Goal: Task Accomplishment & Management: Manage account settings

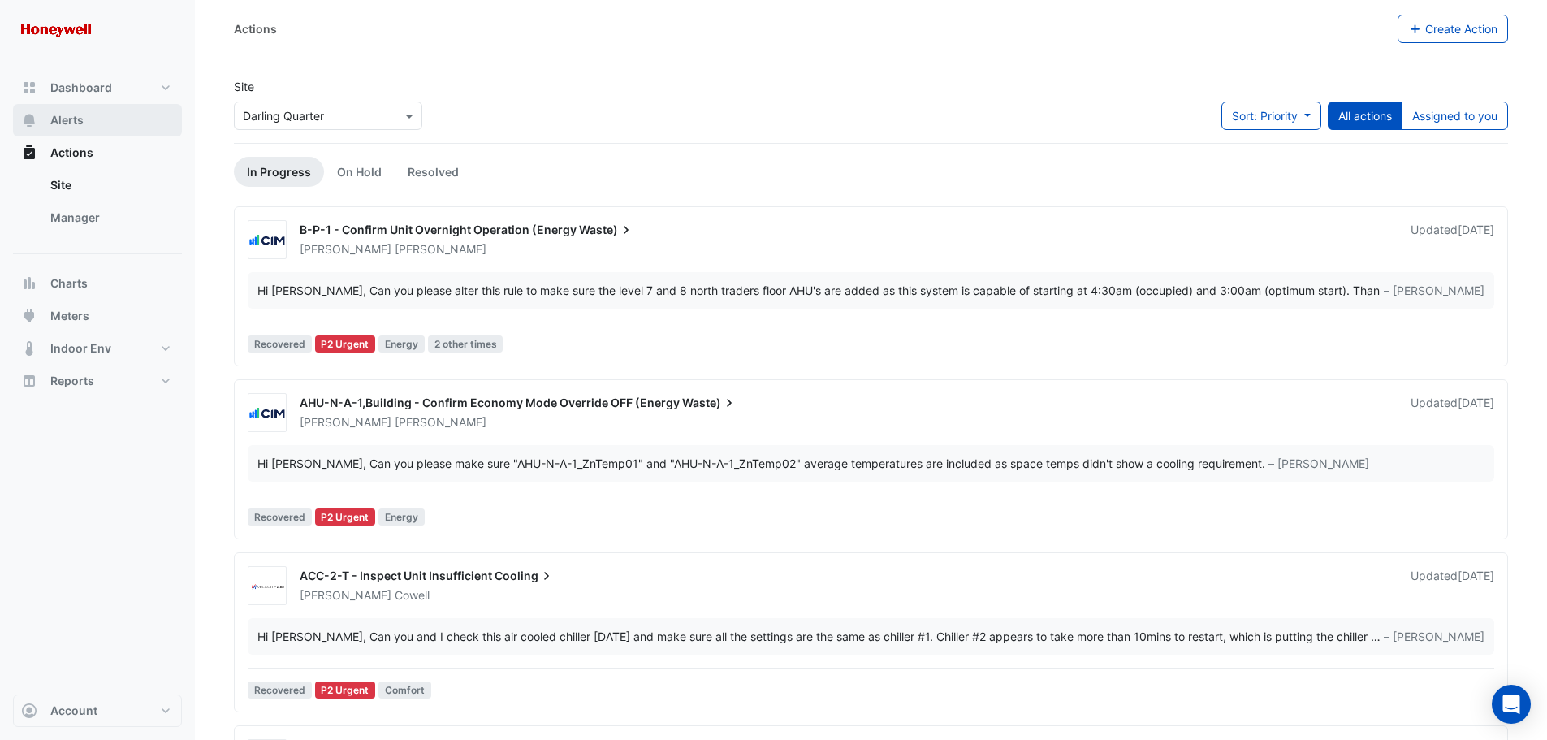
click at [58, 113] on span "Alerts" at bounding box center [66, 120] width 33 height 16
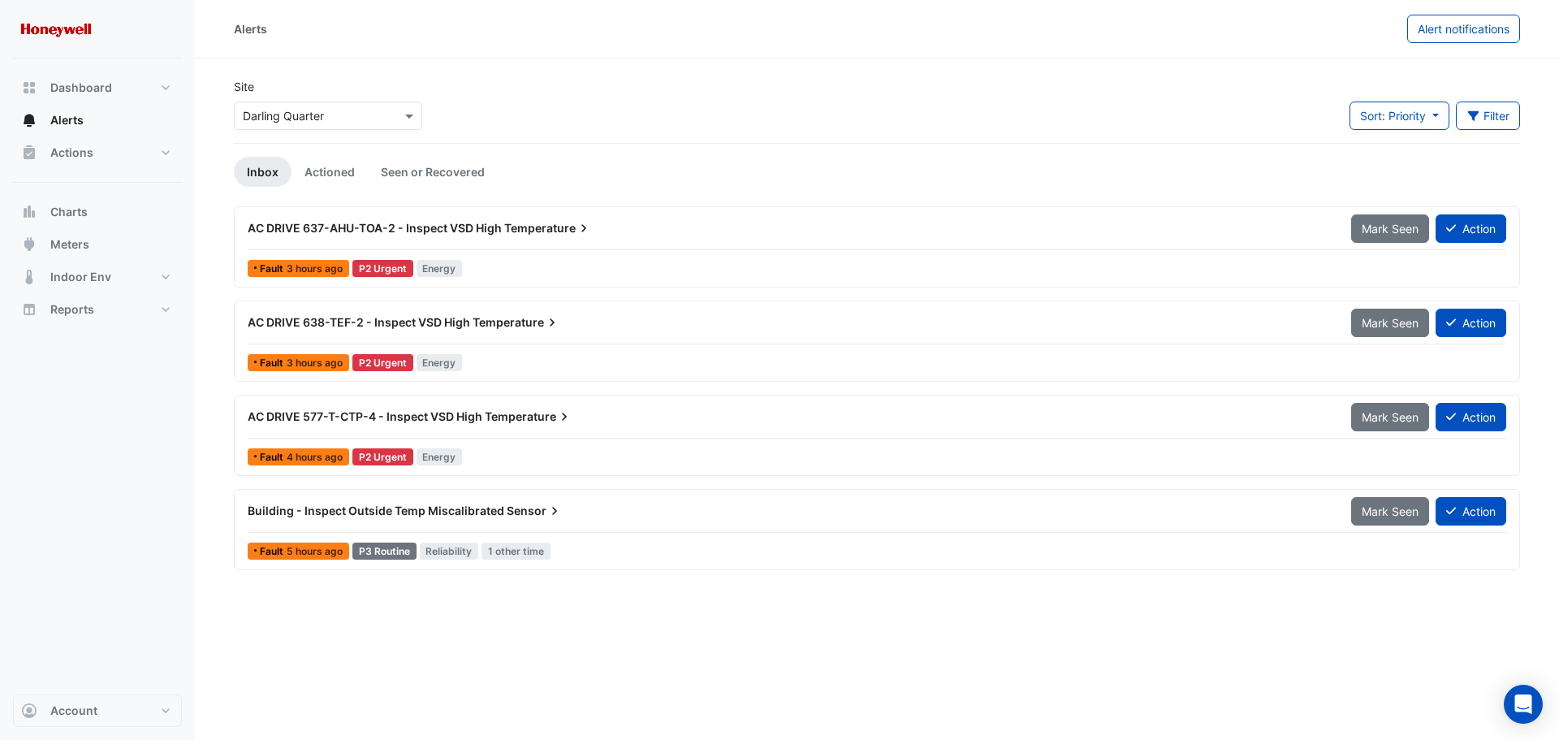
click at [452, 508] on span "Building - Inspect Outside Temp Miscalibrated" at bounding box center [376, 510] width 257 height 14
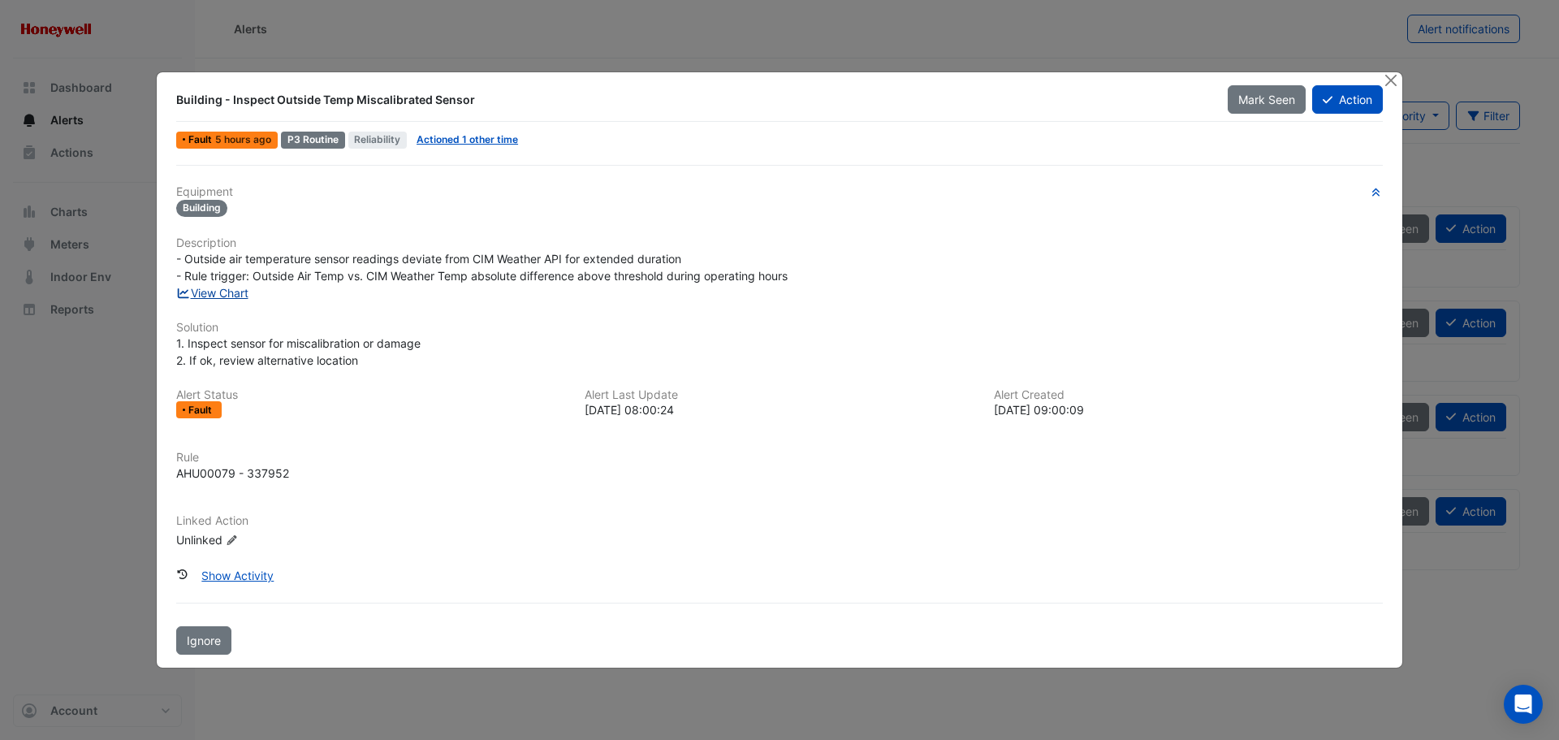
click at [239, 297] on link "View Chart" at bounding box center [212, 293] width 72 height 14
click at [1391, 83] on button "Close" at bounding box center [1390, 80] width 17 height 17
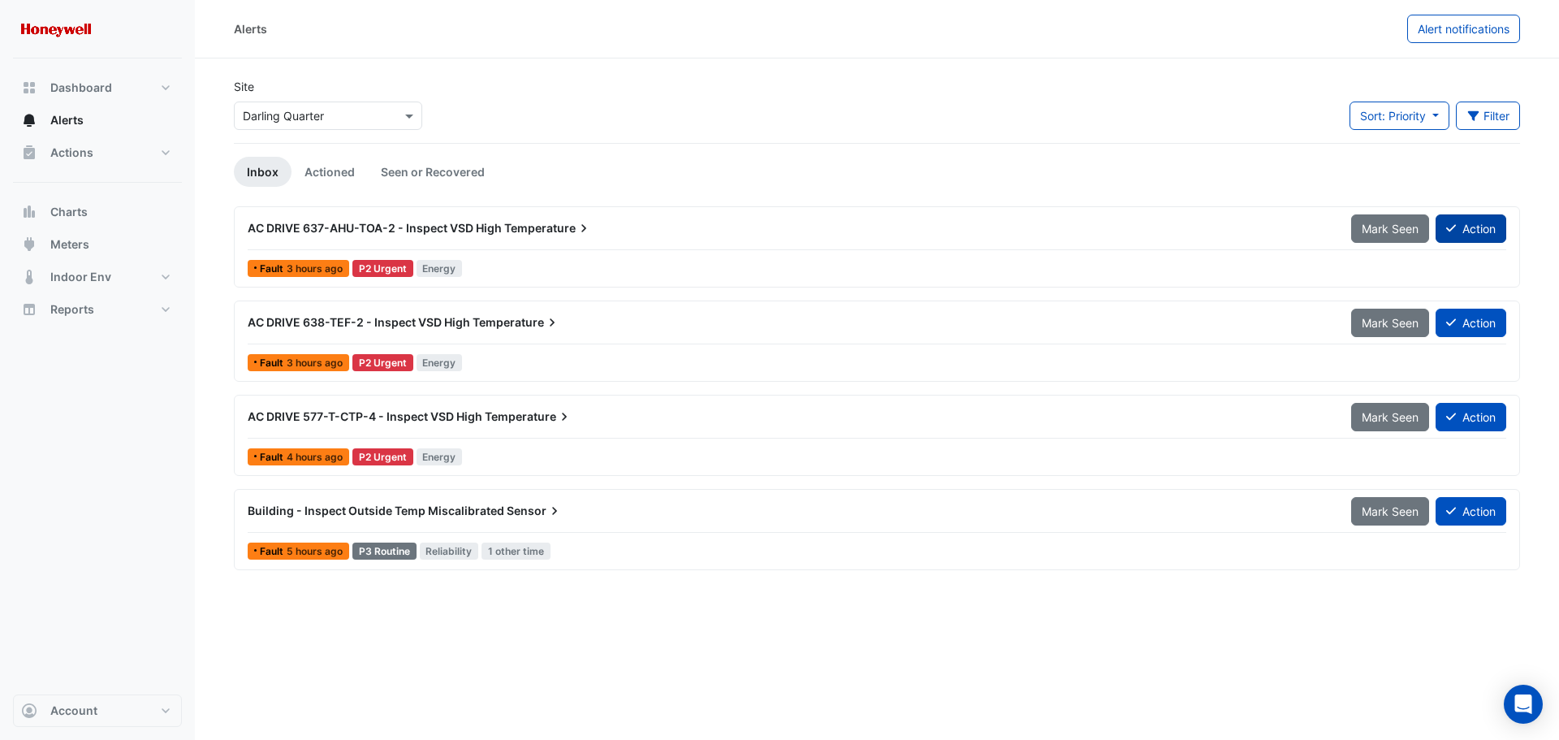
click at [1476, 229] on button "Action" at bounding box center [1471, 228] width 71 height 28
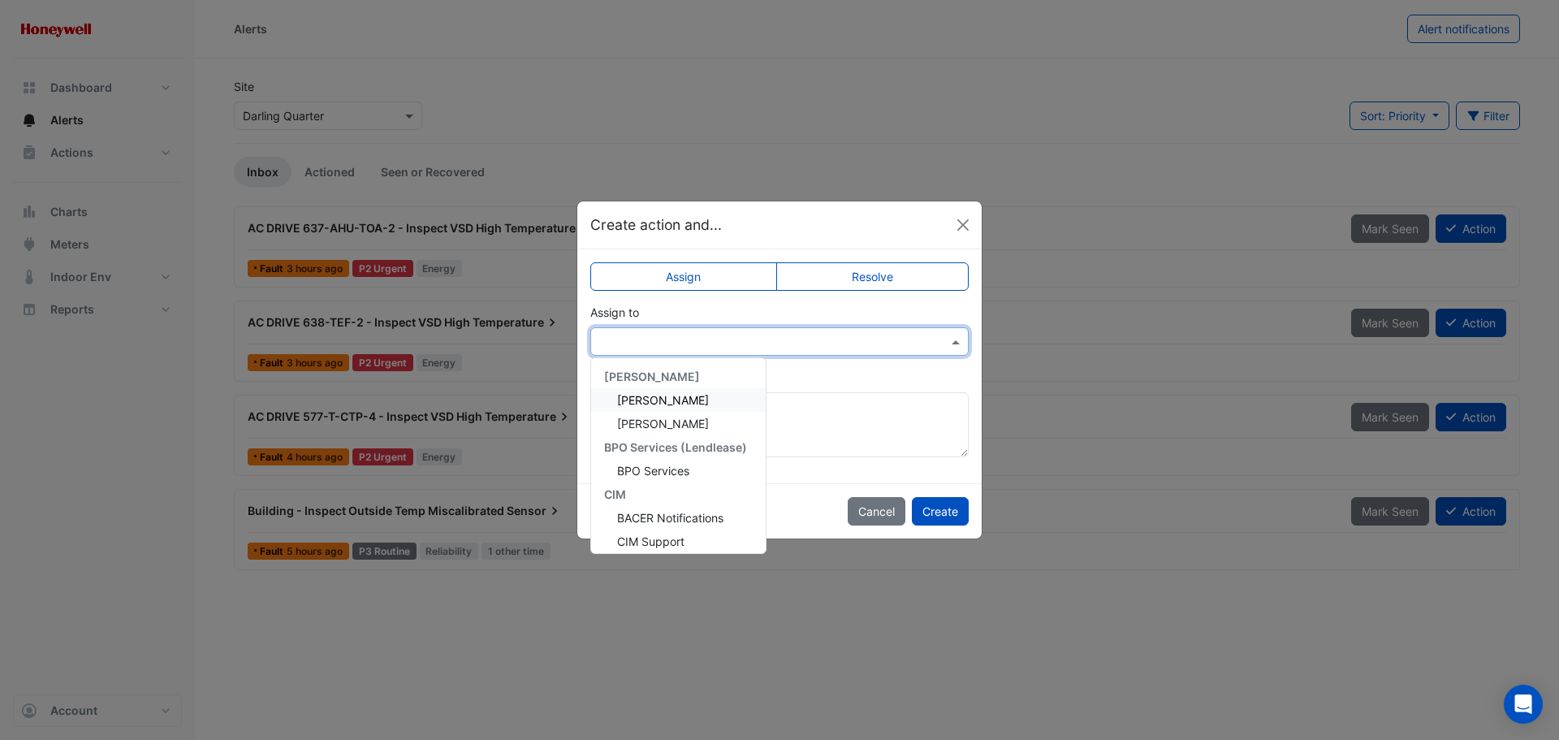
click at [718, 348] on input "text" at bounding box center [763, 342] width 328 height 17
click at [642, 512] on span "[PERSON_NAME]" at bounding box center [663, 511] width 92 height 14
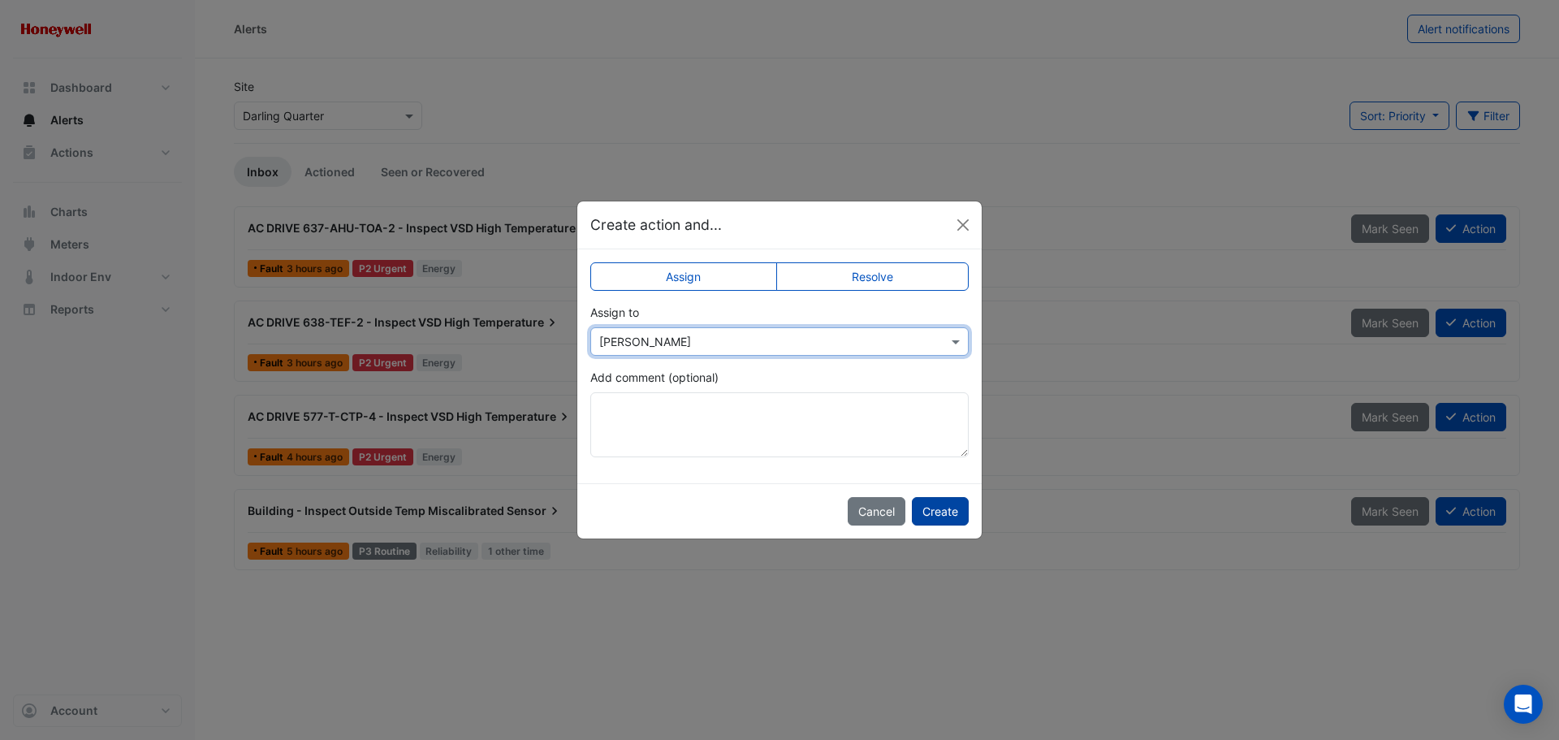
click at [929, 512] on button "Create" at bounding box center [940, 511] width 57 height 28
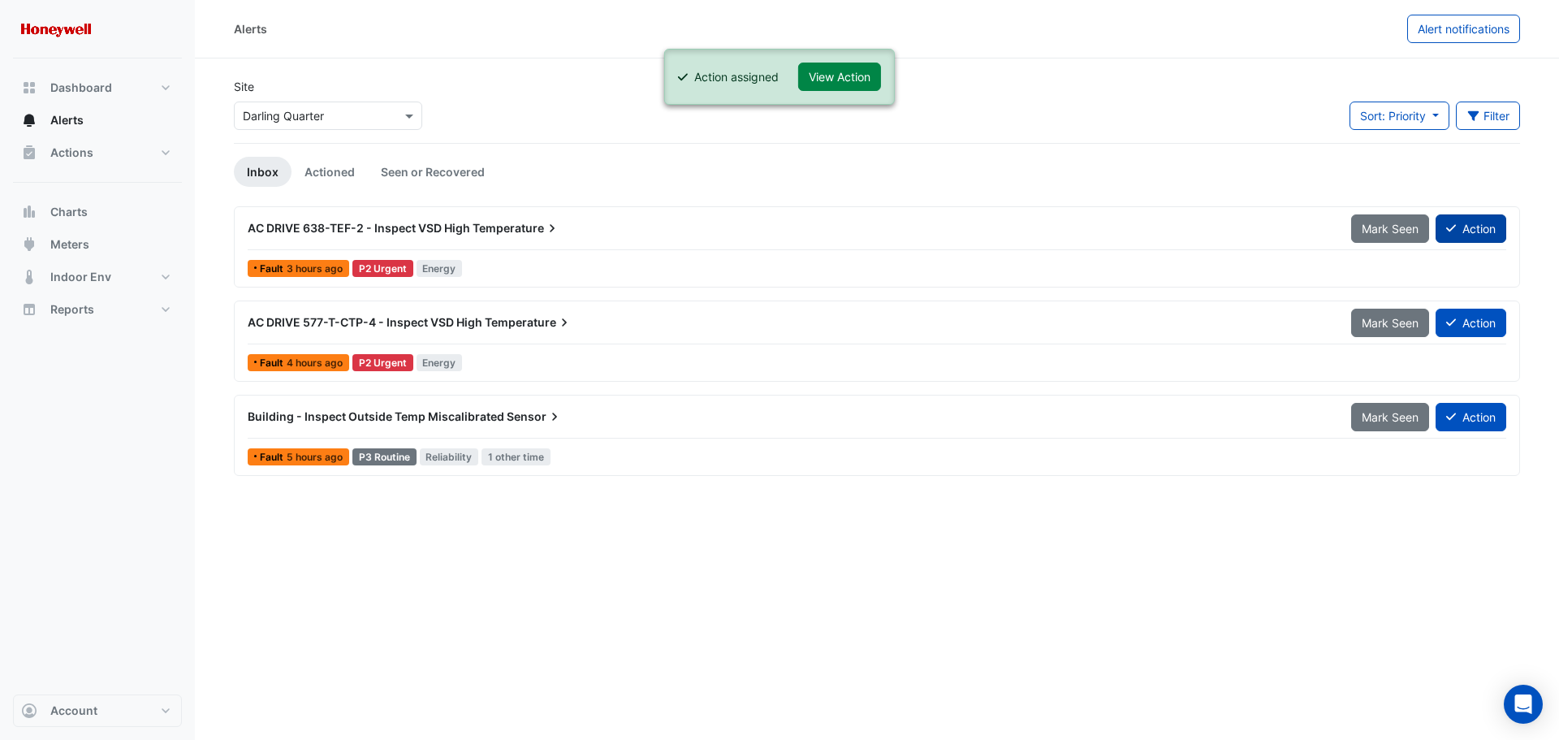
click at [1470, 227] on button "Action" at bounding box center [1471, 228] width 71 height 28
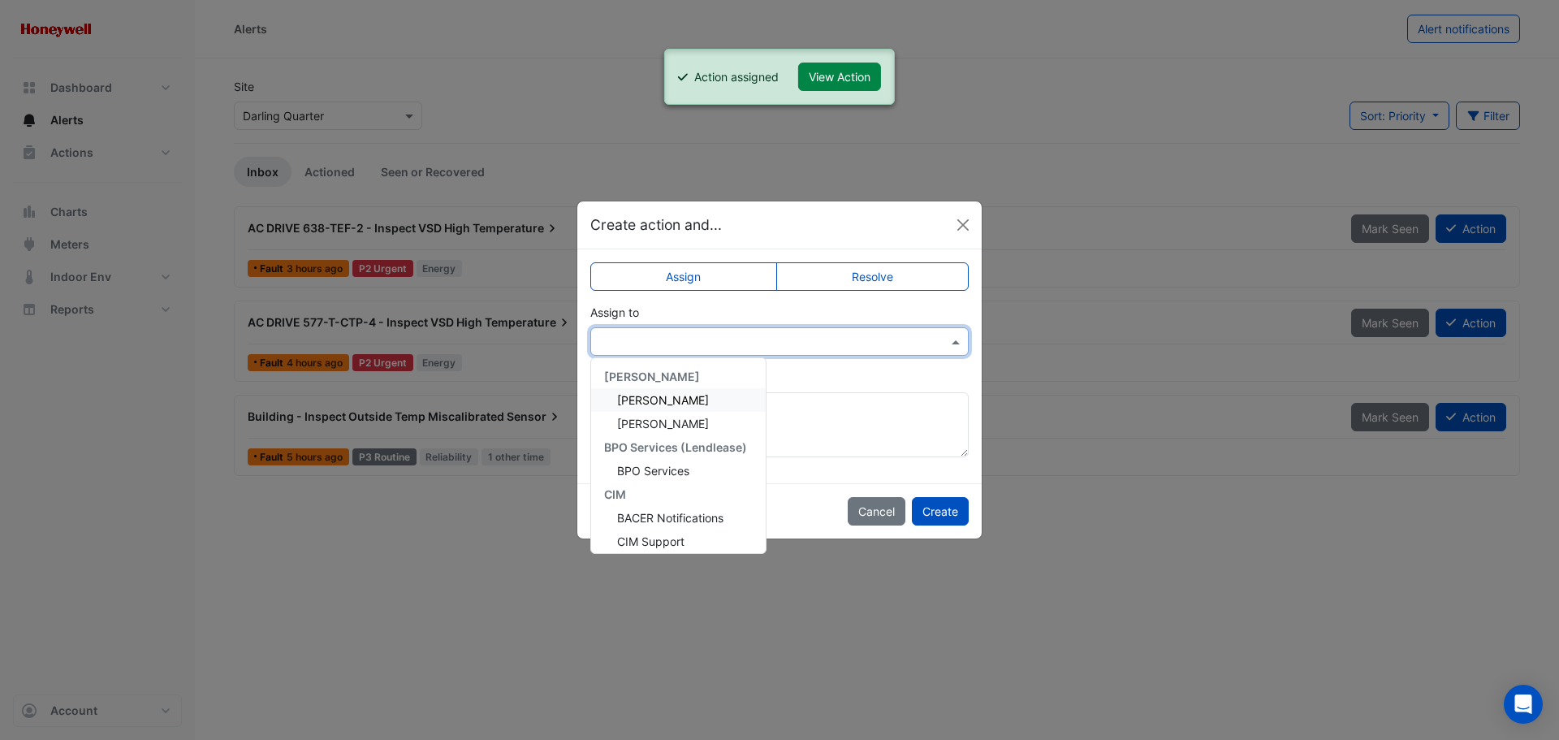
click at [698, 340] on input "text" at bounding box center [763, 342] width 328 height 17
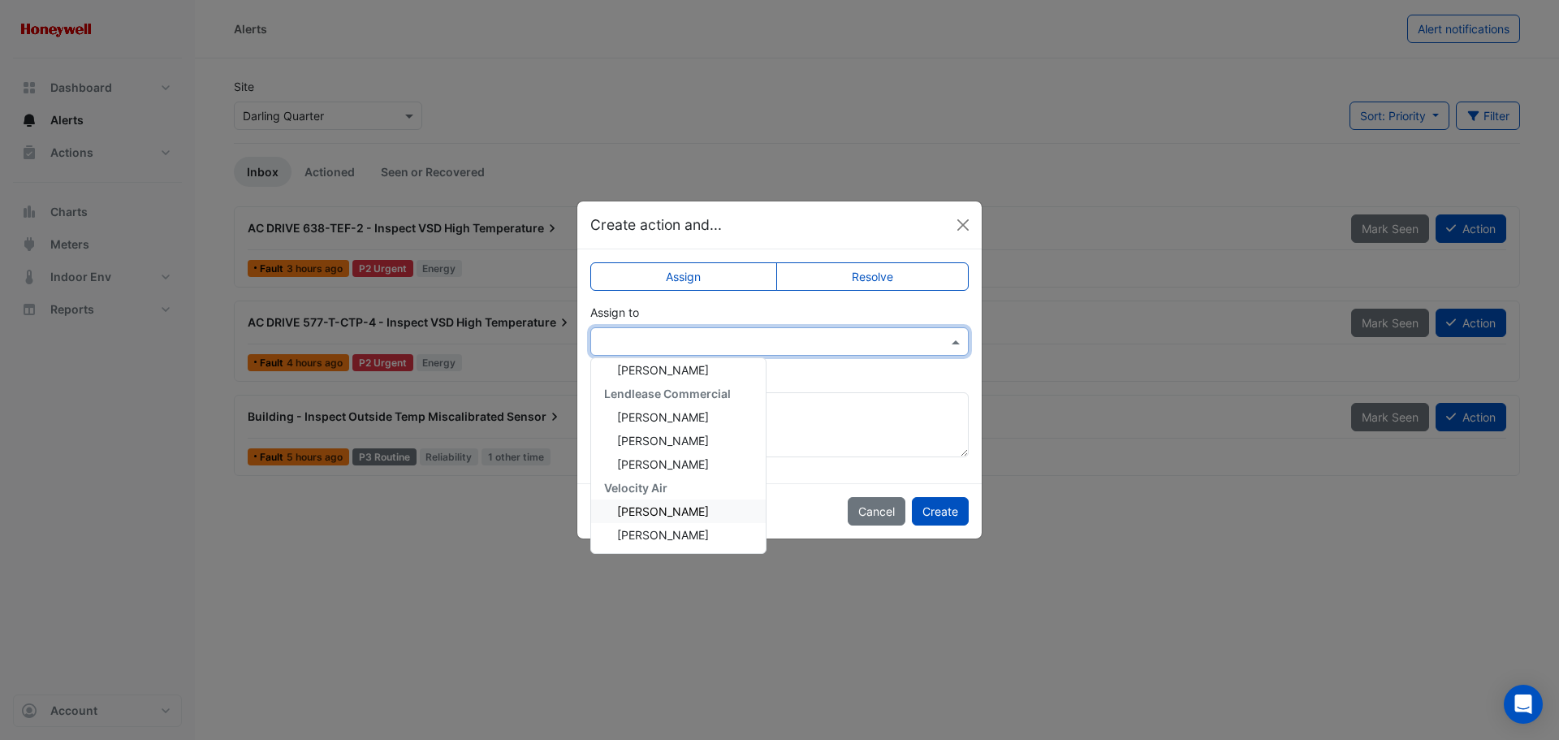
click at [660, 516] on span "[PERSON_NAME]" at bounding box center [663, 511] width 92 height 14
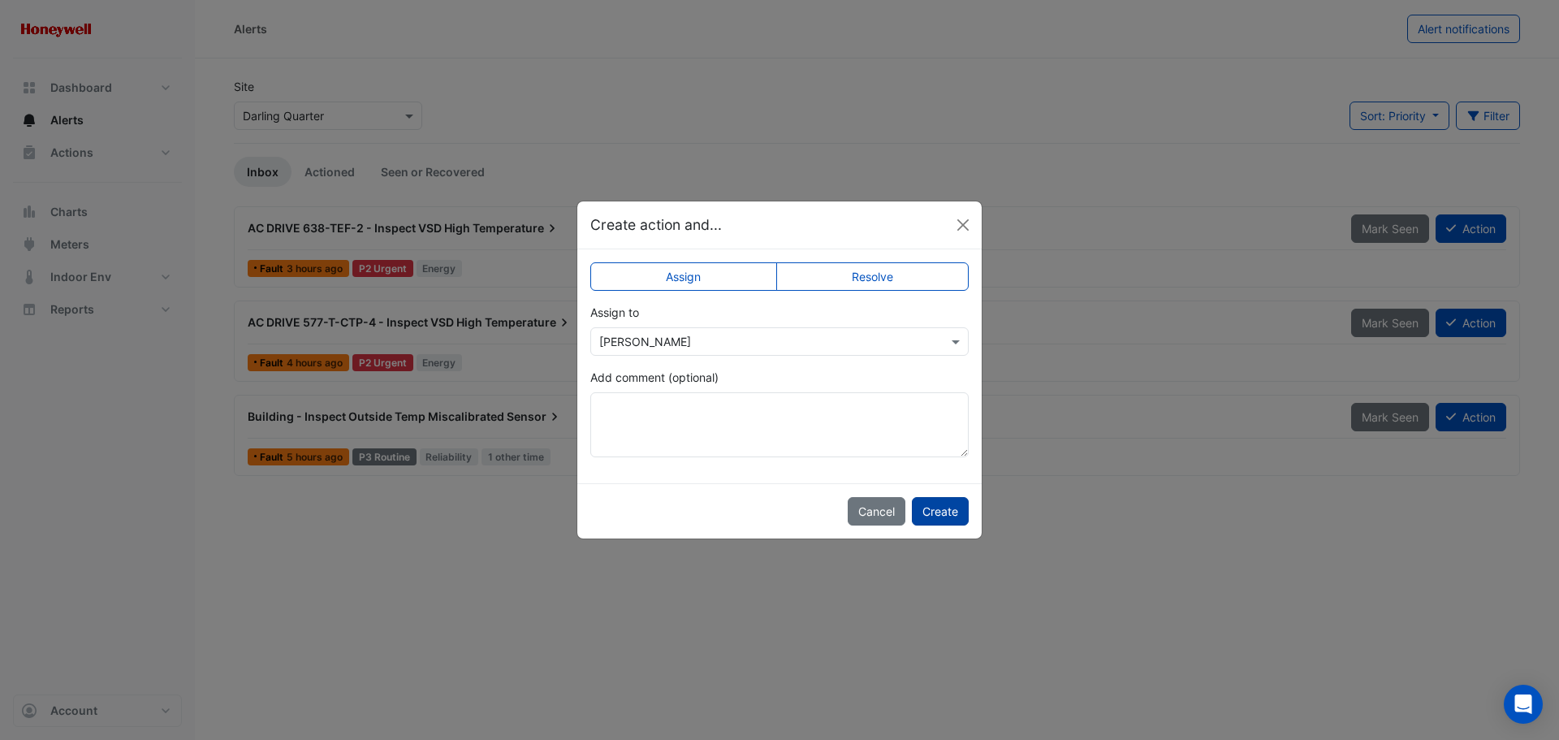
click at [948, 515] on button "Create" at bounding box center [940, 511] width 57 height 28
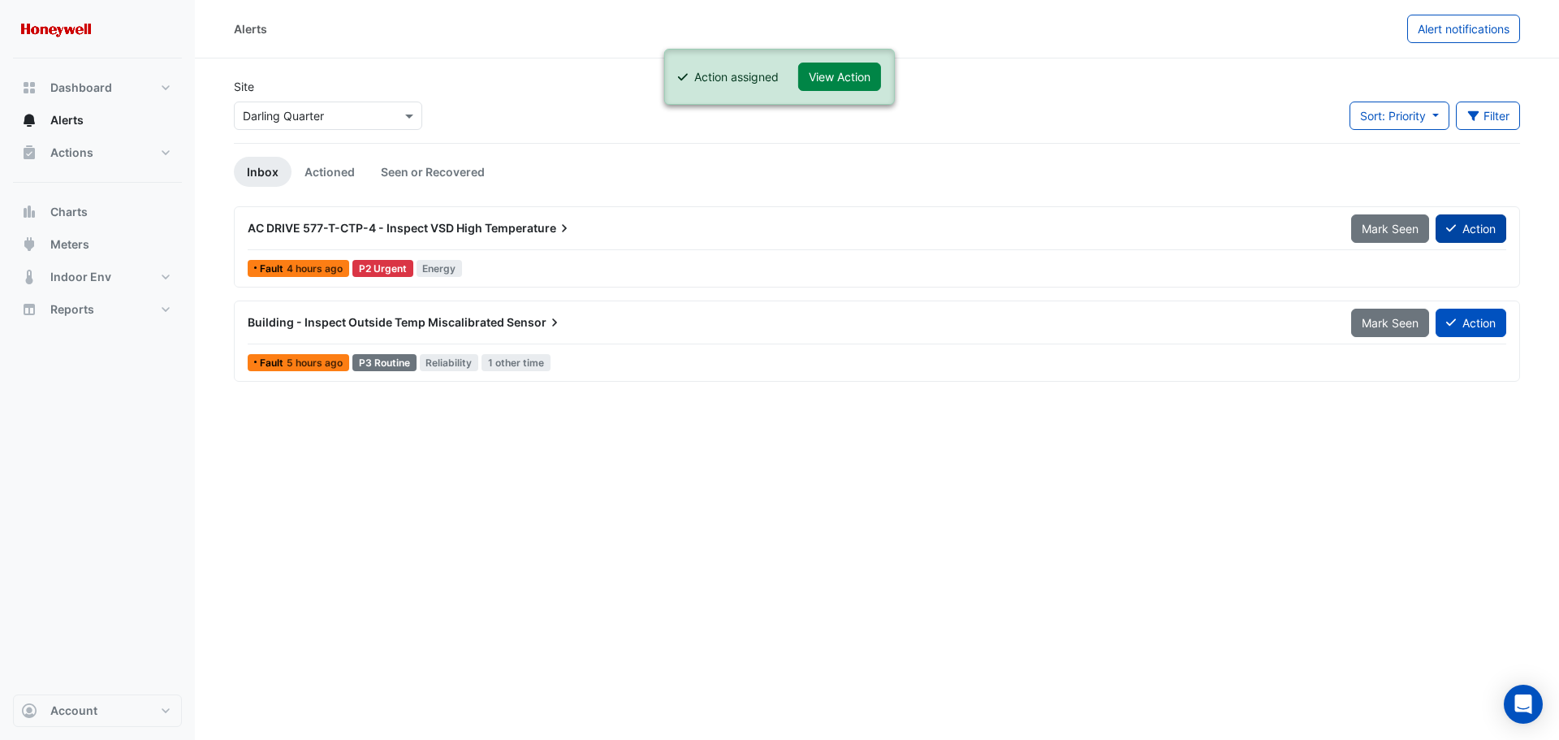
click at [1466, 227] on button "Action" at bounding box center [1471, 228] width 71 height 28
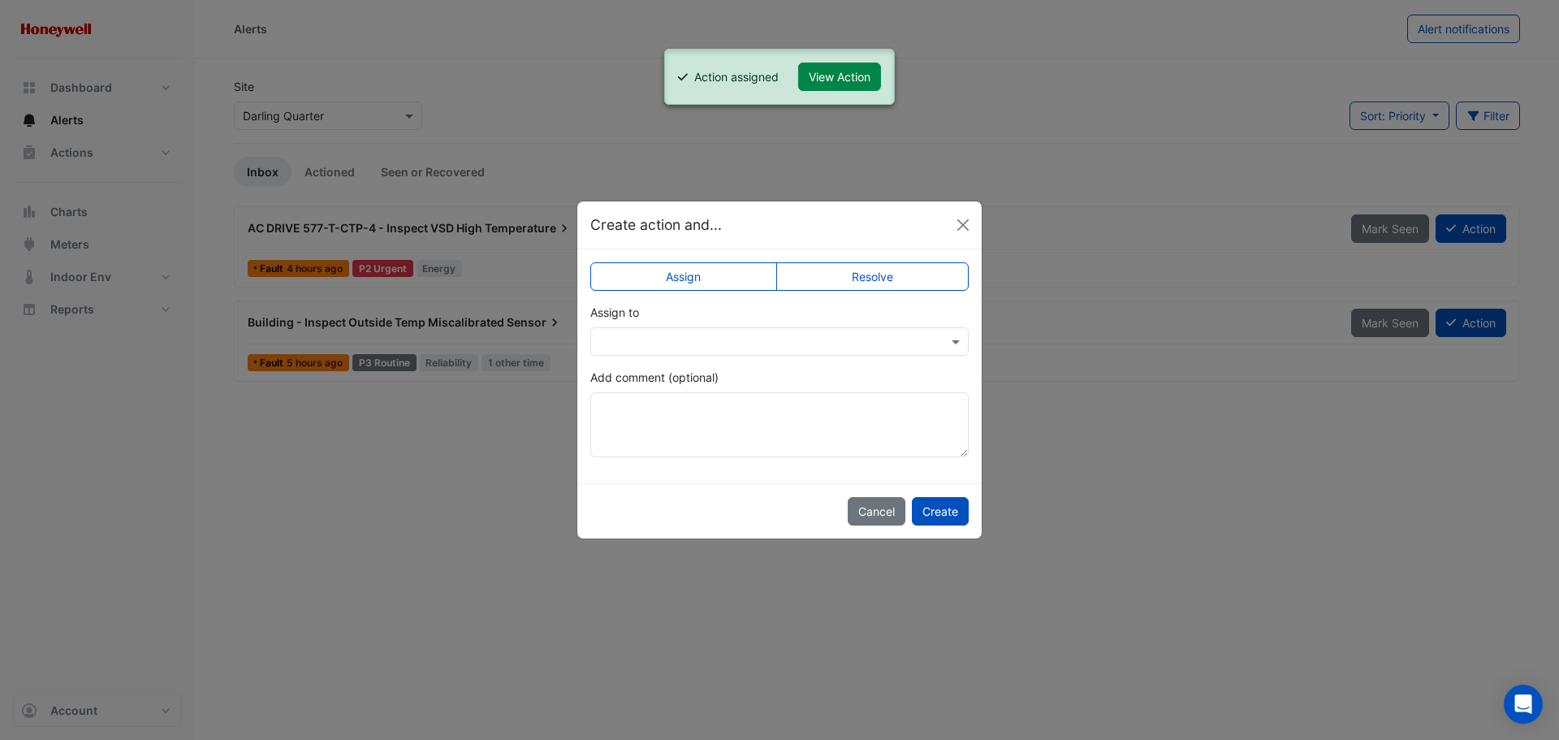
click at [762, 339] on input "text" at bounding box center [763, 342] width 328 height 17
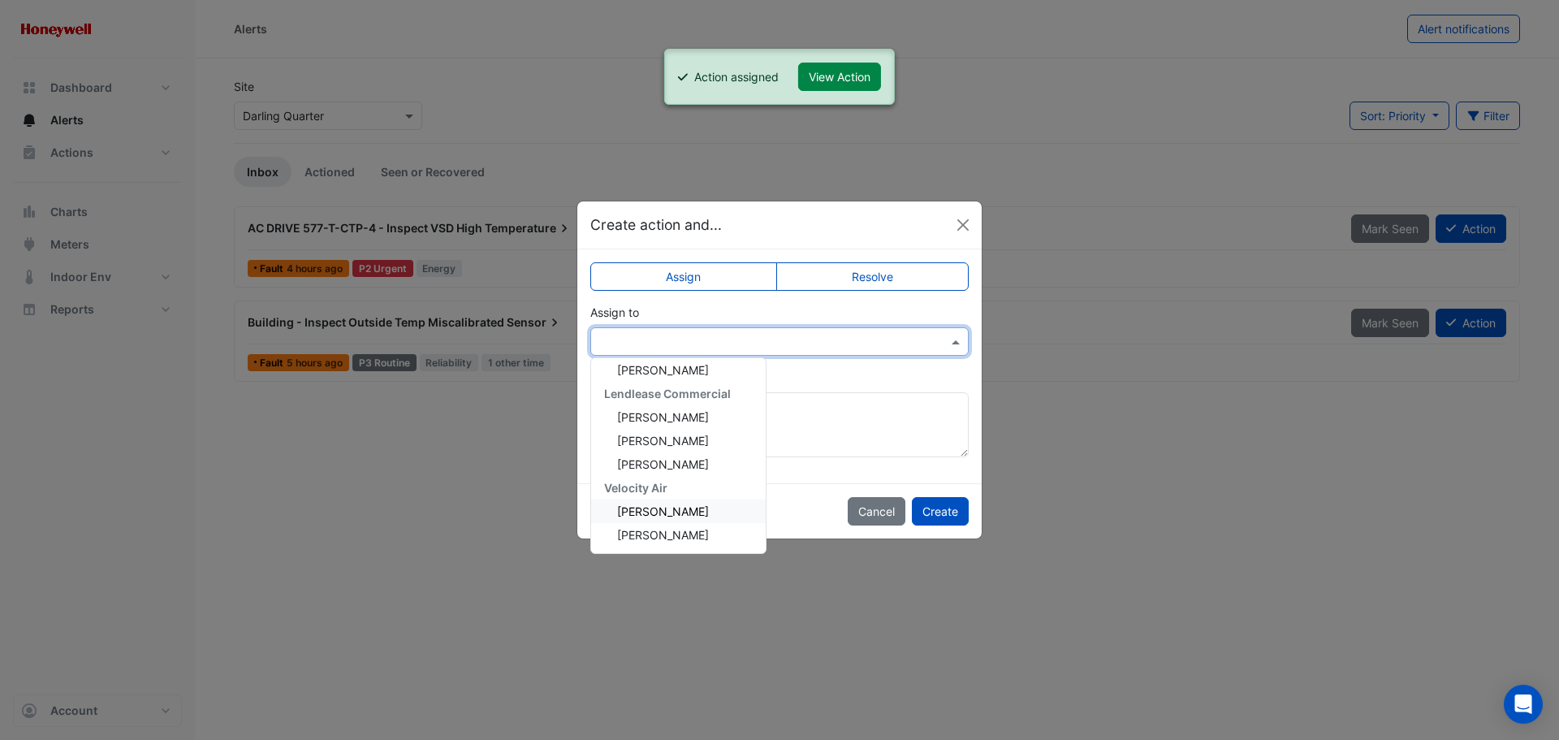
click at [656, 517] on span "[PERSON_NAME]" at bounding box center [663, 511] width 92 height 14
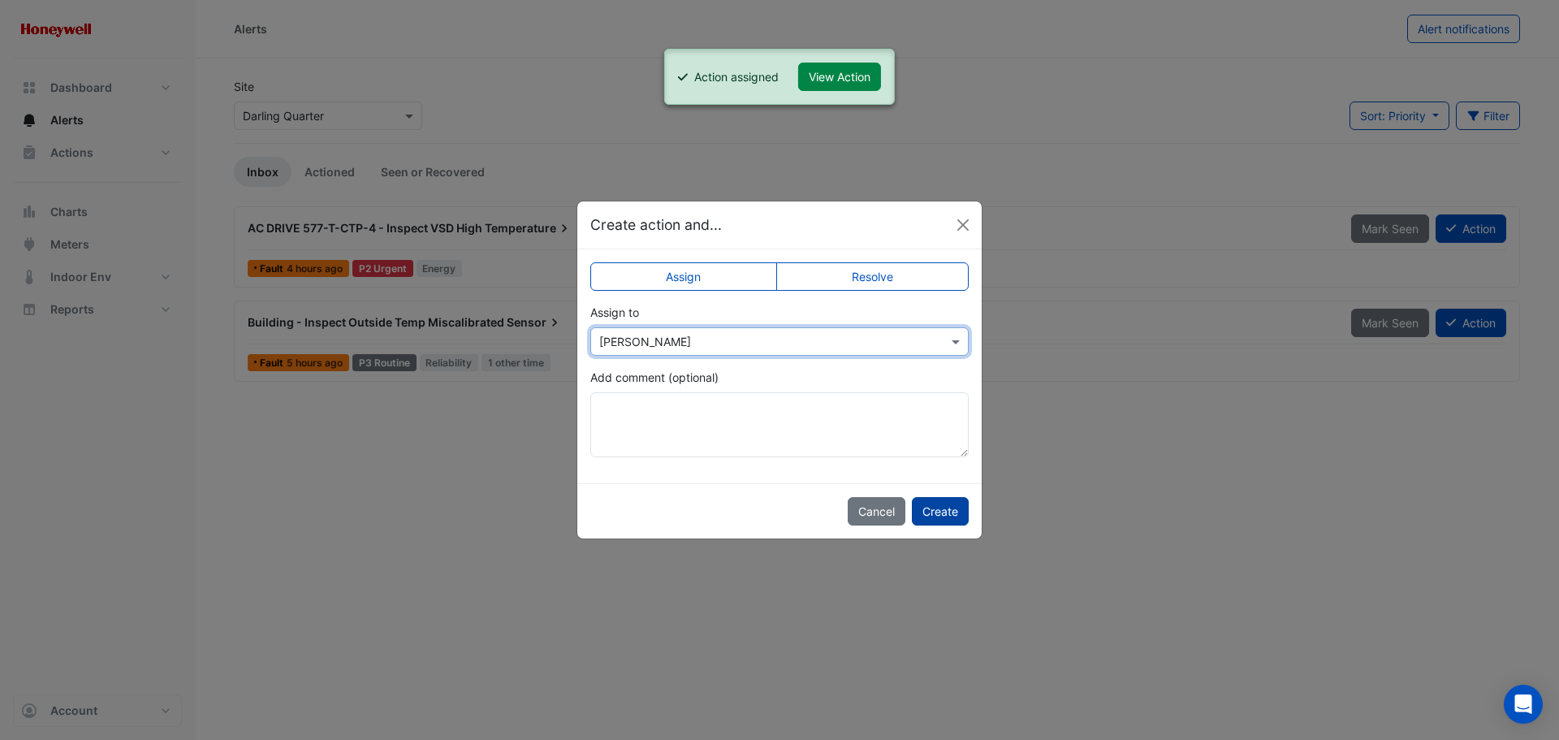
click at [931, 510] on button "Create" at bounding box center [940, 511] width 57 height 28
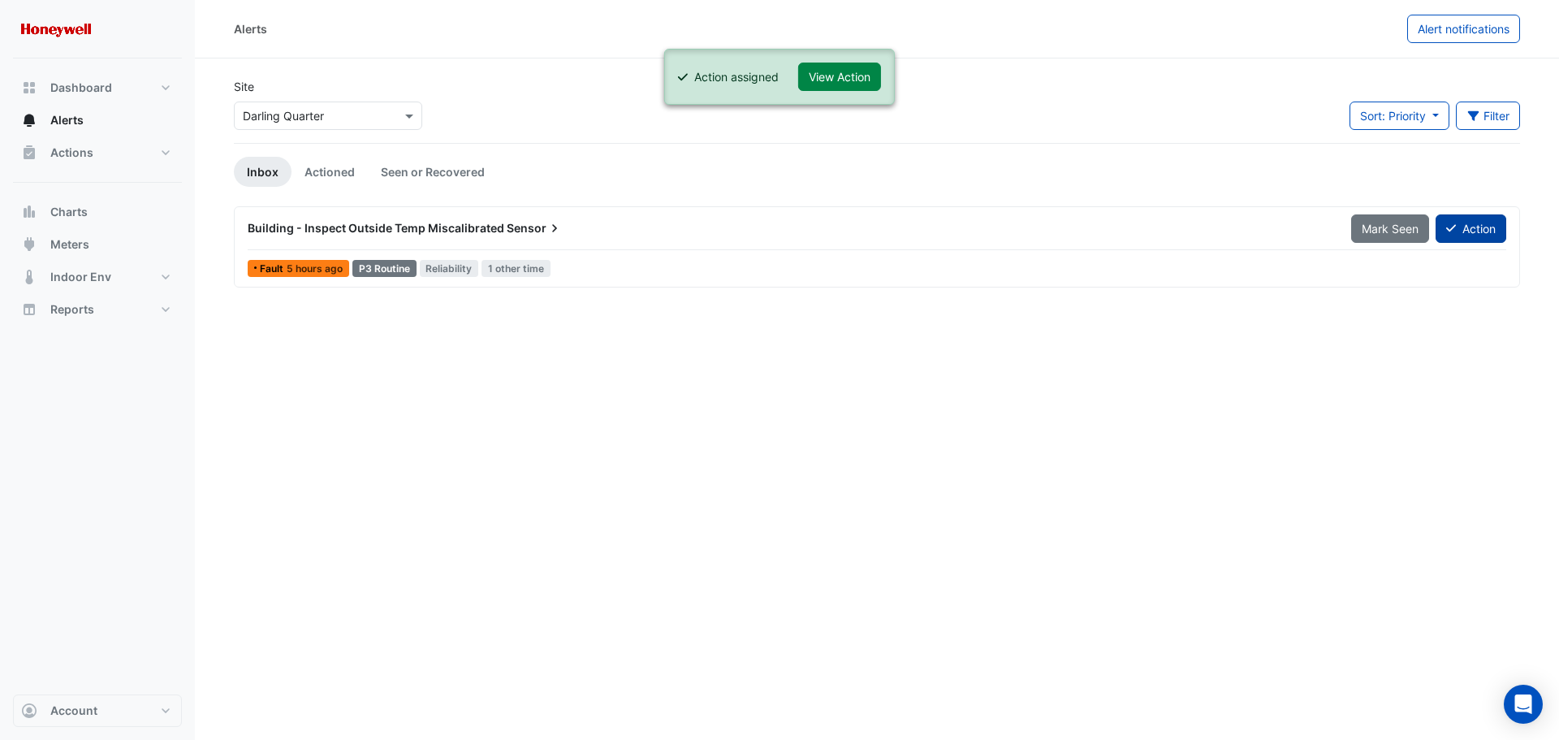
click at [1481, 229] on button "Action" at bounding box center [1471, 228] width 71 height 28
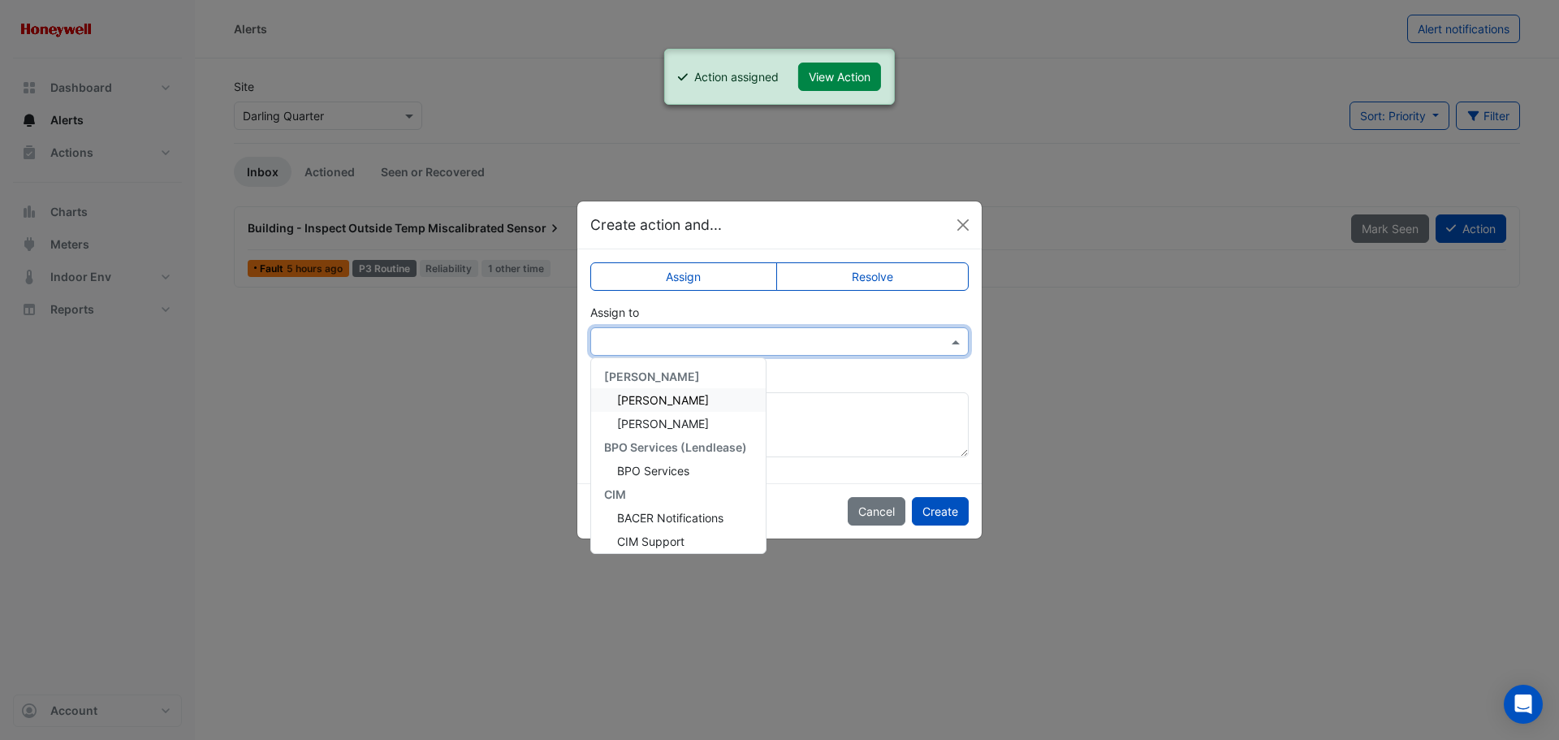
click at [698, 343] on input "text" at bounding box center [763, 342] width 328 height 17
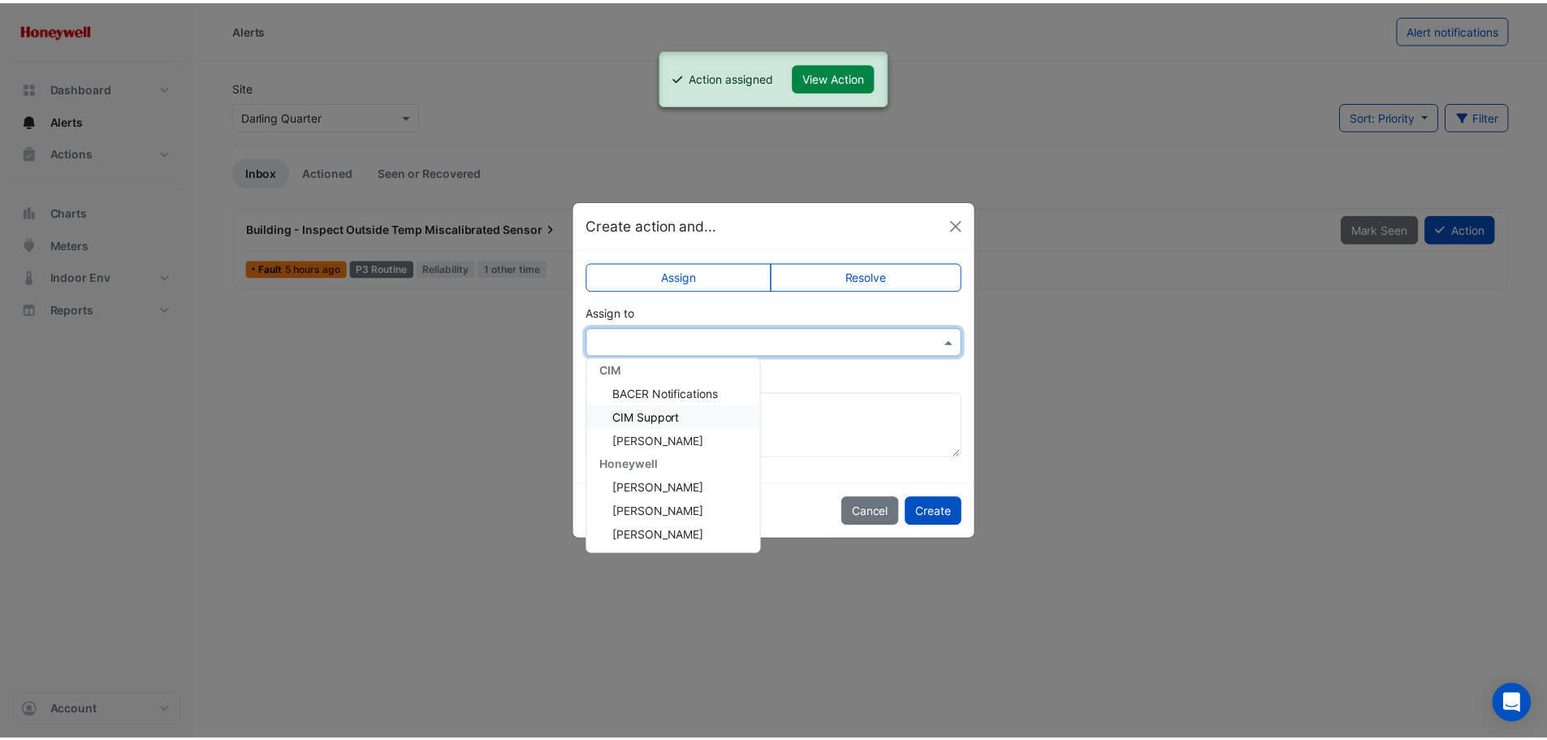
scroll to position [162, 0]
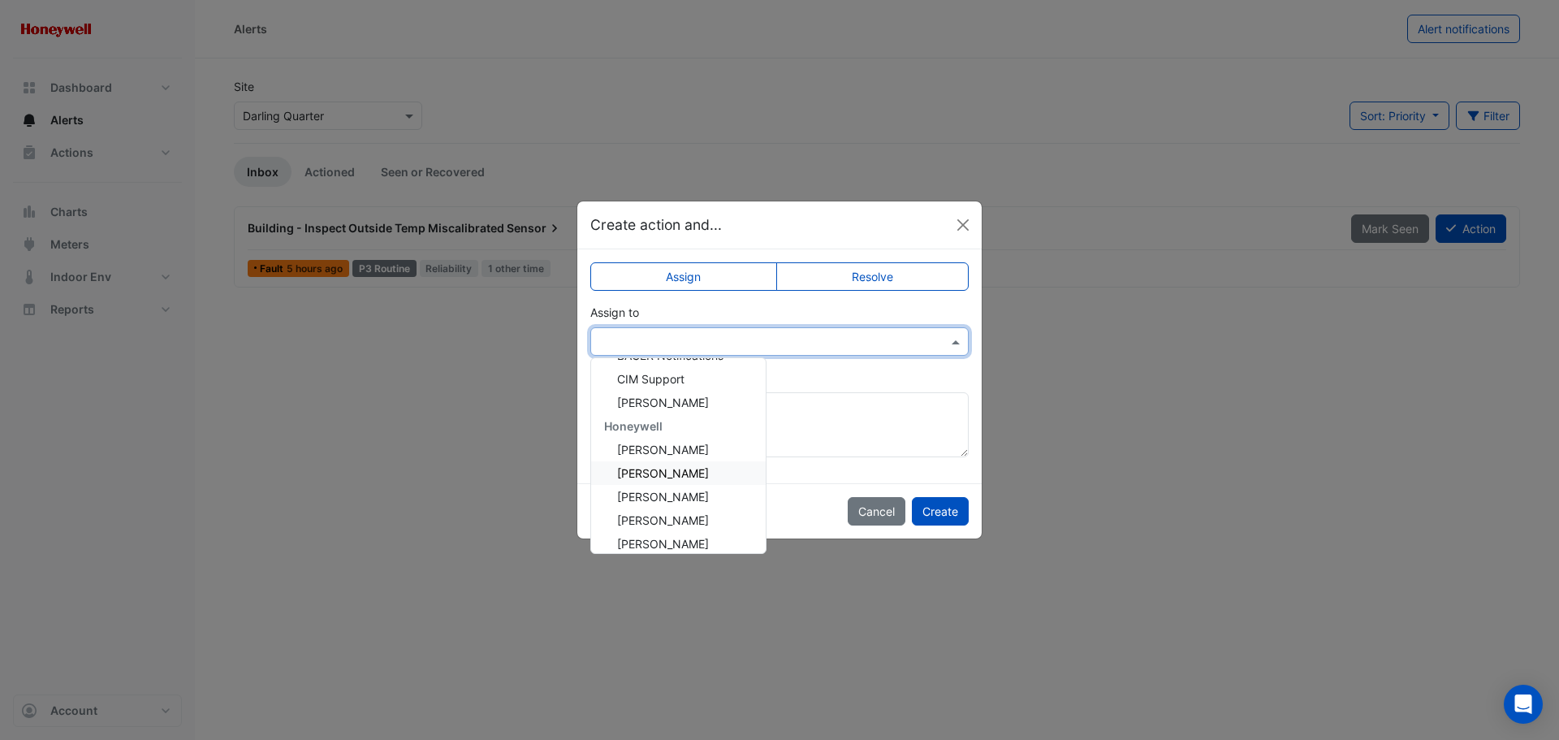
click at [661, 473] on span "[PERSON_NAME]" at bounding box center [663, 473] width 92 height 14
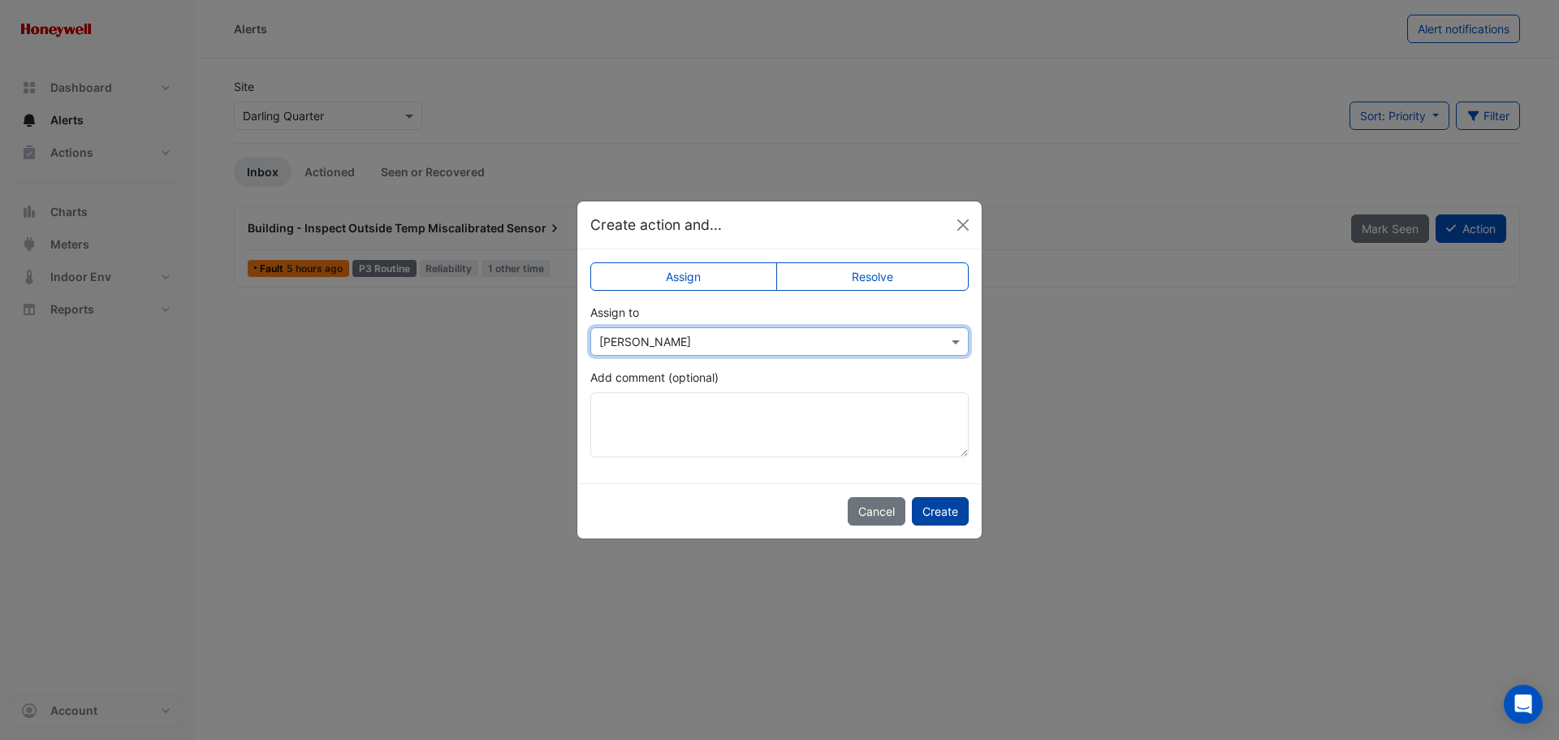
click at [944, 516] on button "Create" at bounding box center [940, 511] width 57 height 28
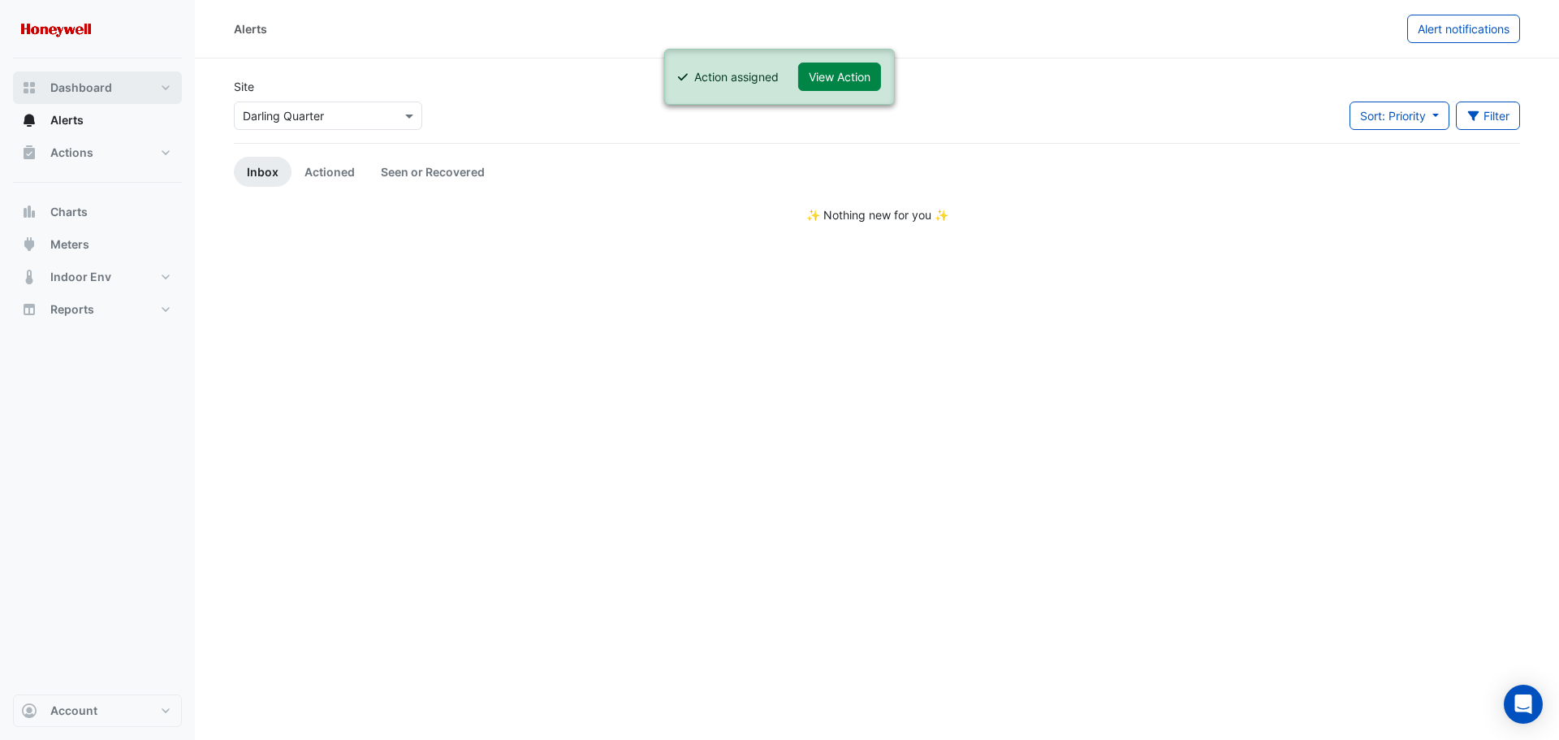
click at [98, 80] on span "Dashboard" at bounding box center [81, 88] width 62 height 16
select select "***"
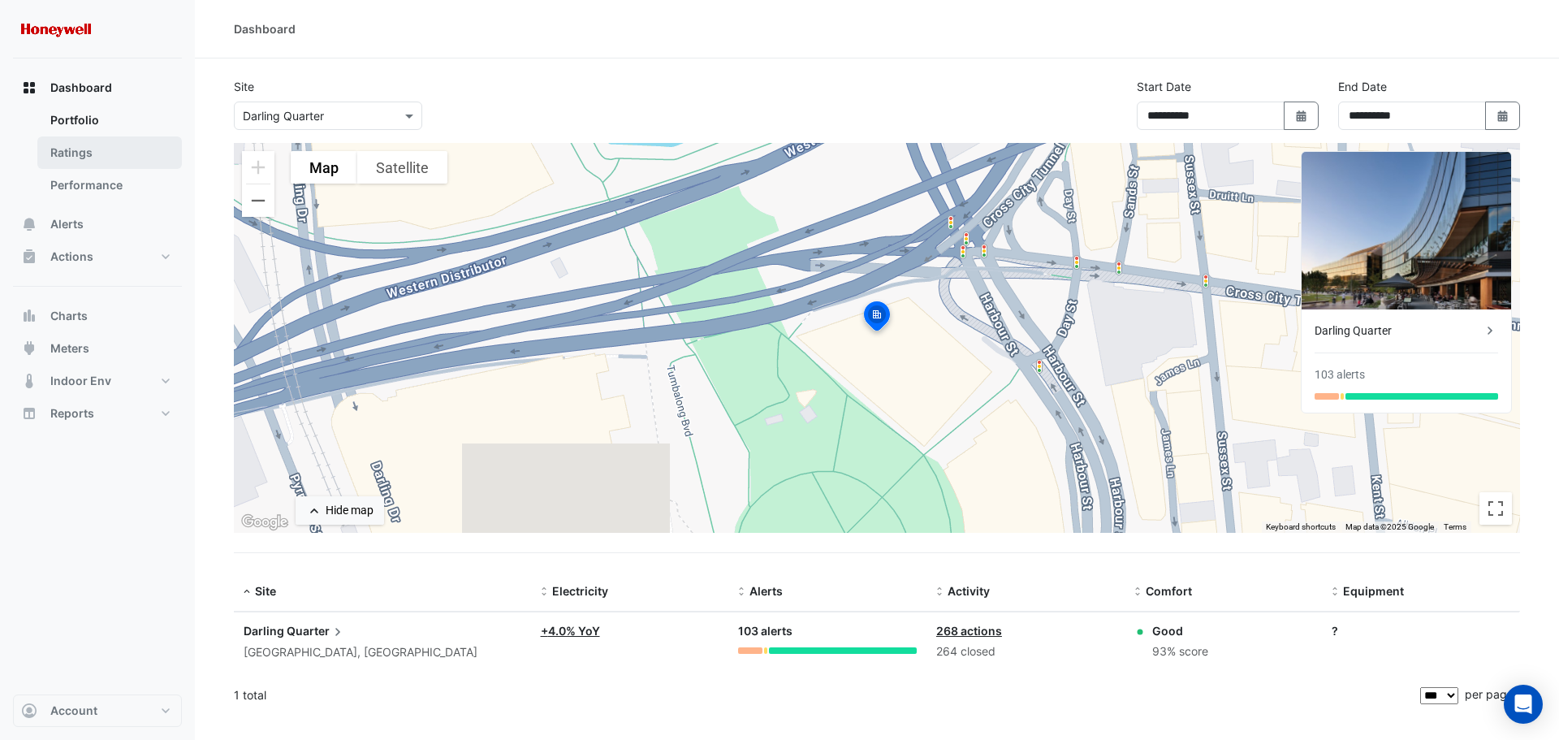
click at [78, 155] on link "Ratings" at bounding box center [109, 152] width 145 height 32
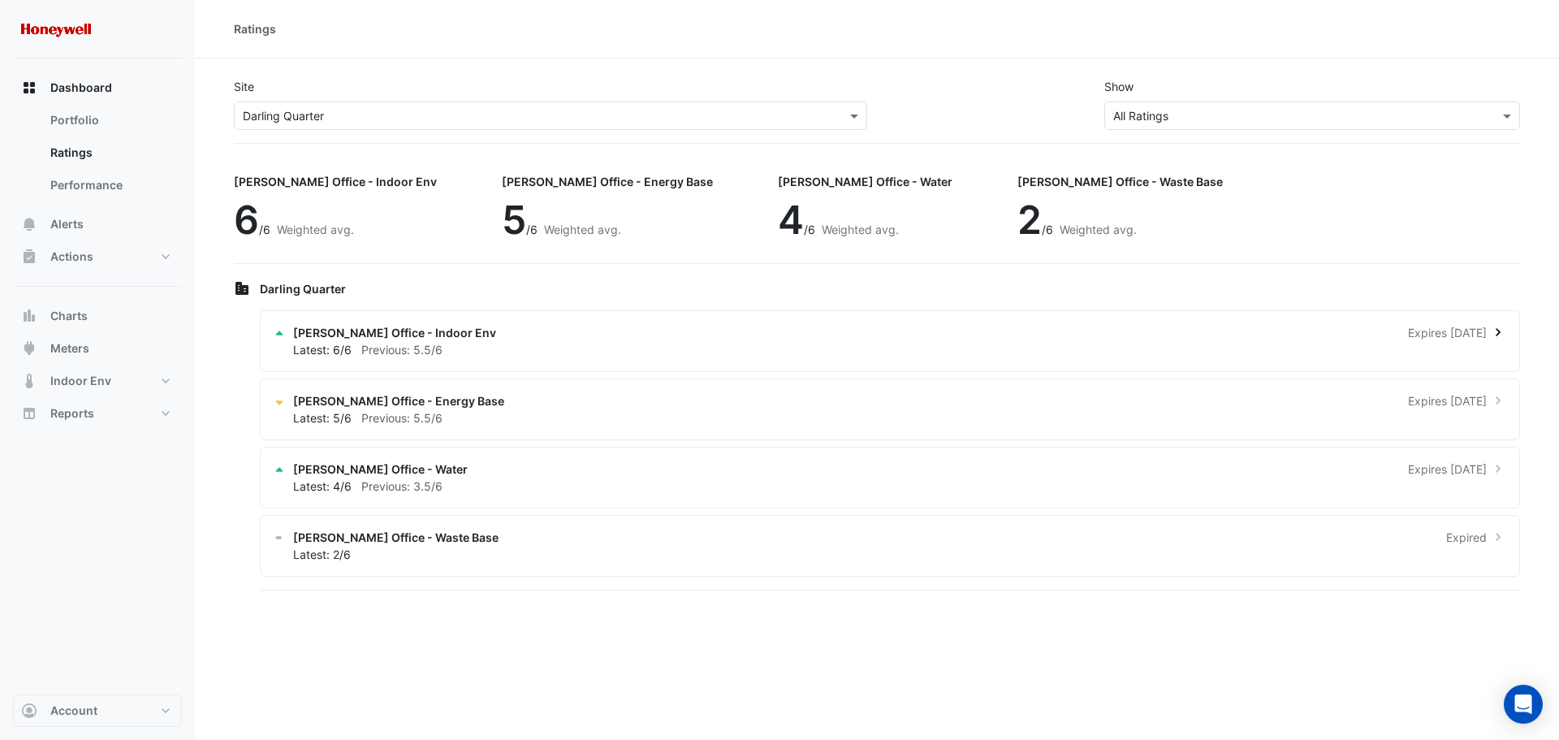
click at [1411, 337] on span "Expires [DATE]" at bounding box center [1447, 332] width 79 height 17
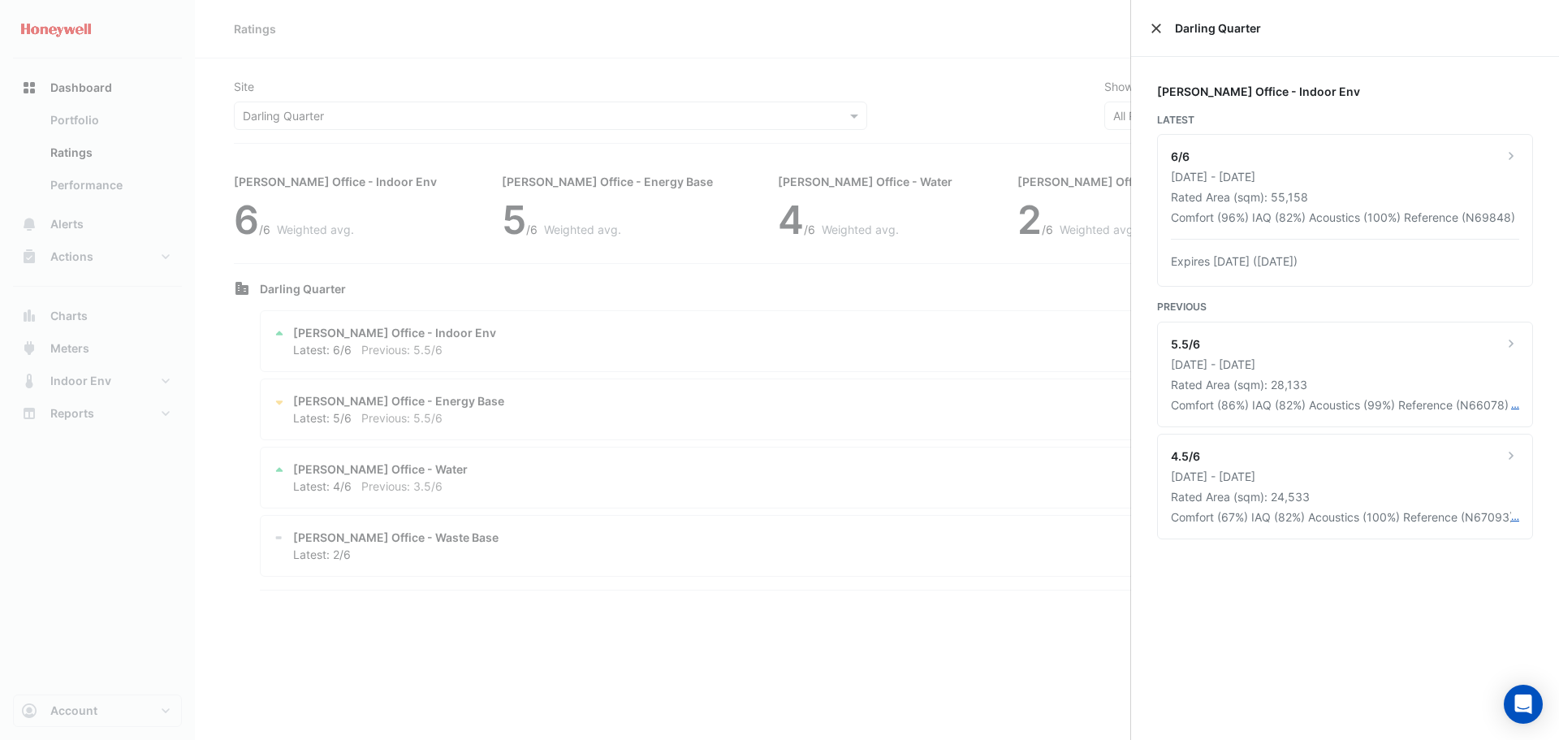
click at [1153, 30] on button "Close" at bounding box center [1156, 28] width 11 height 11
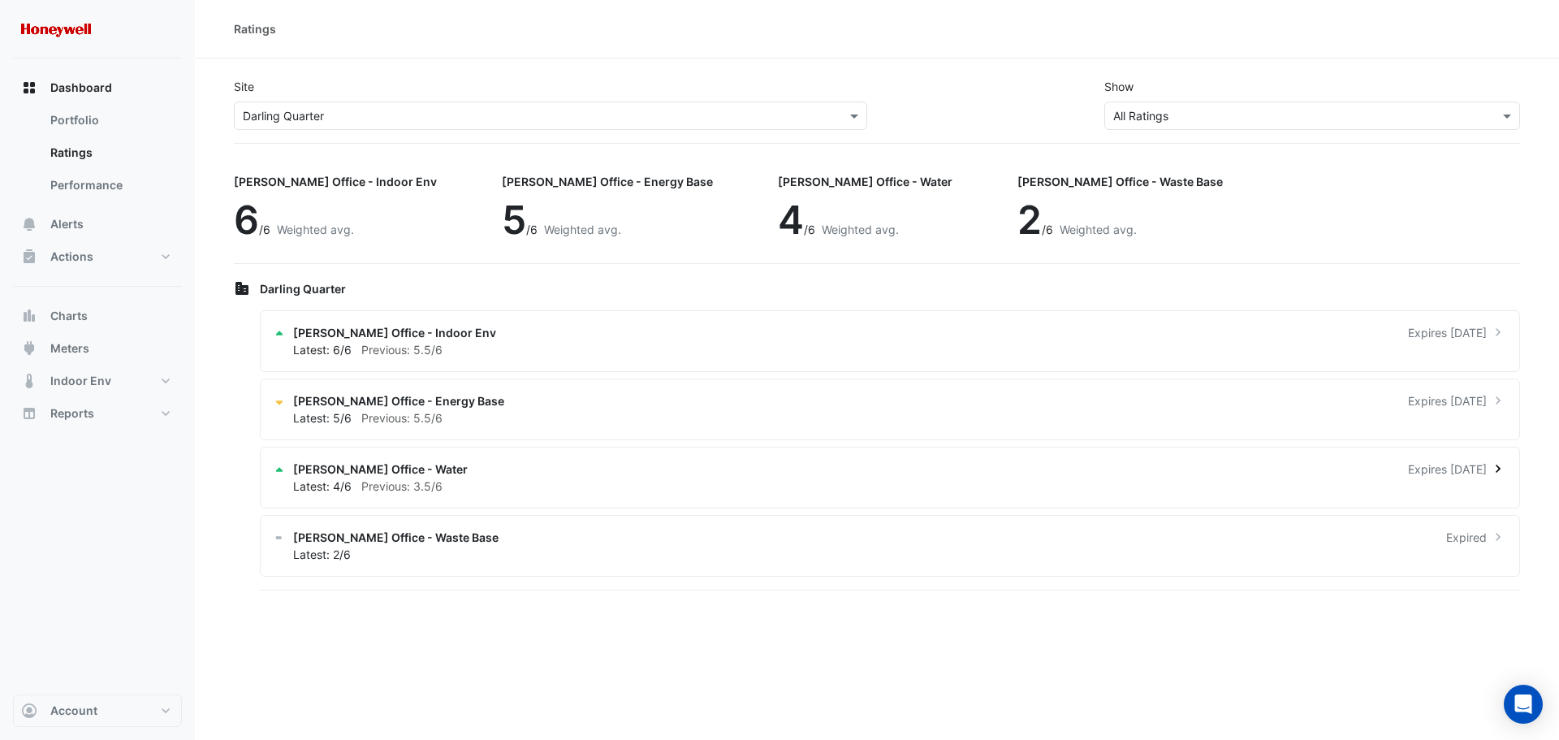
click at [1374, 474] on div "[PERSON_NAME] Office - Water Expires [DATE]" at bounding box center [899, 468] width 1213 height 17
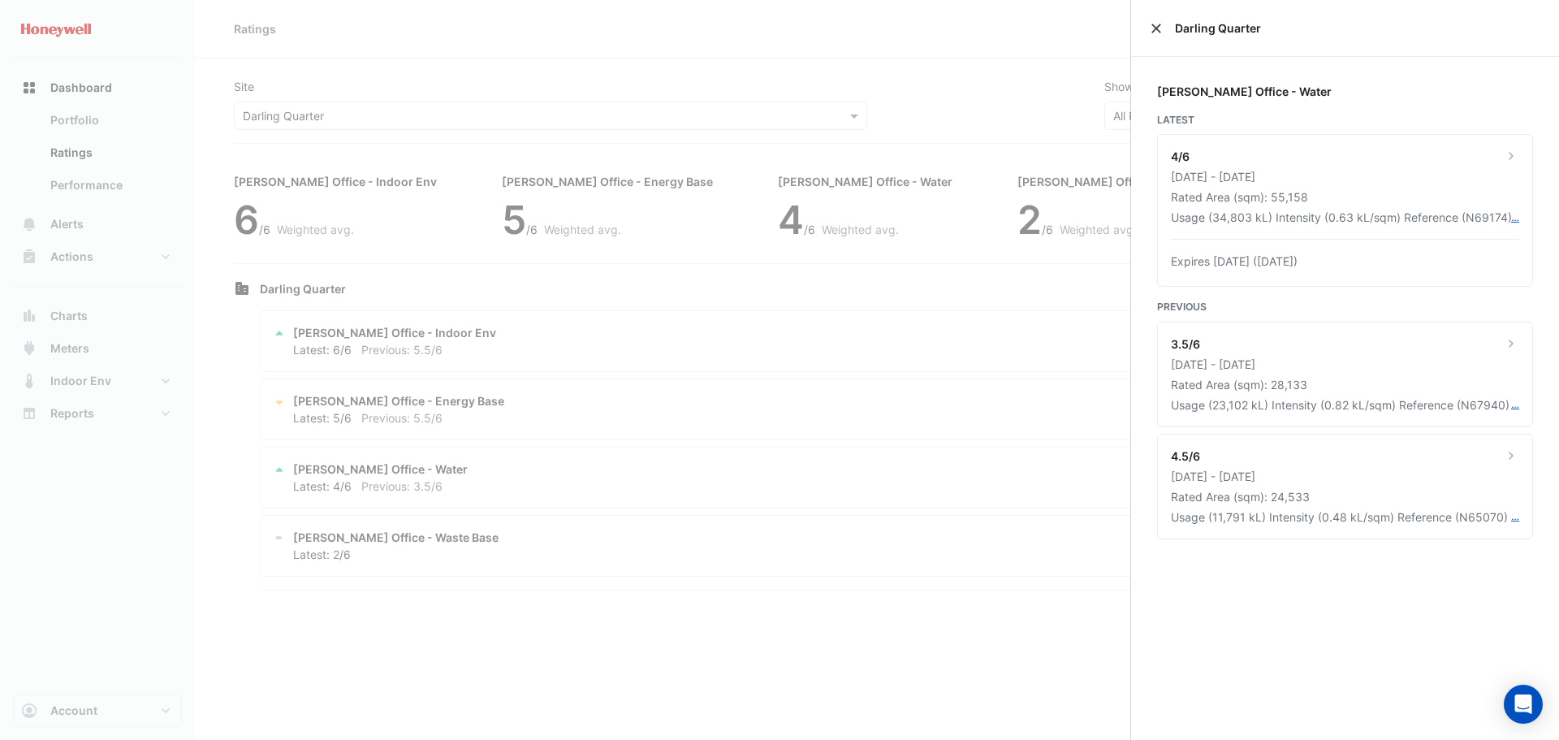
click at [1155, 26] on button "Close" at bounding box center [1156, 28] width 11 height 11
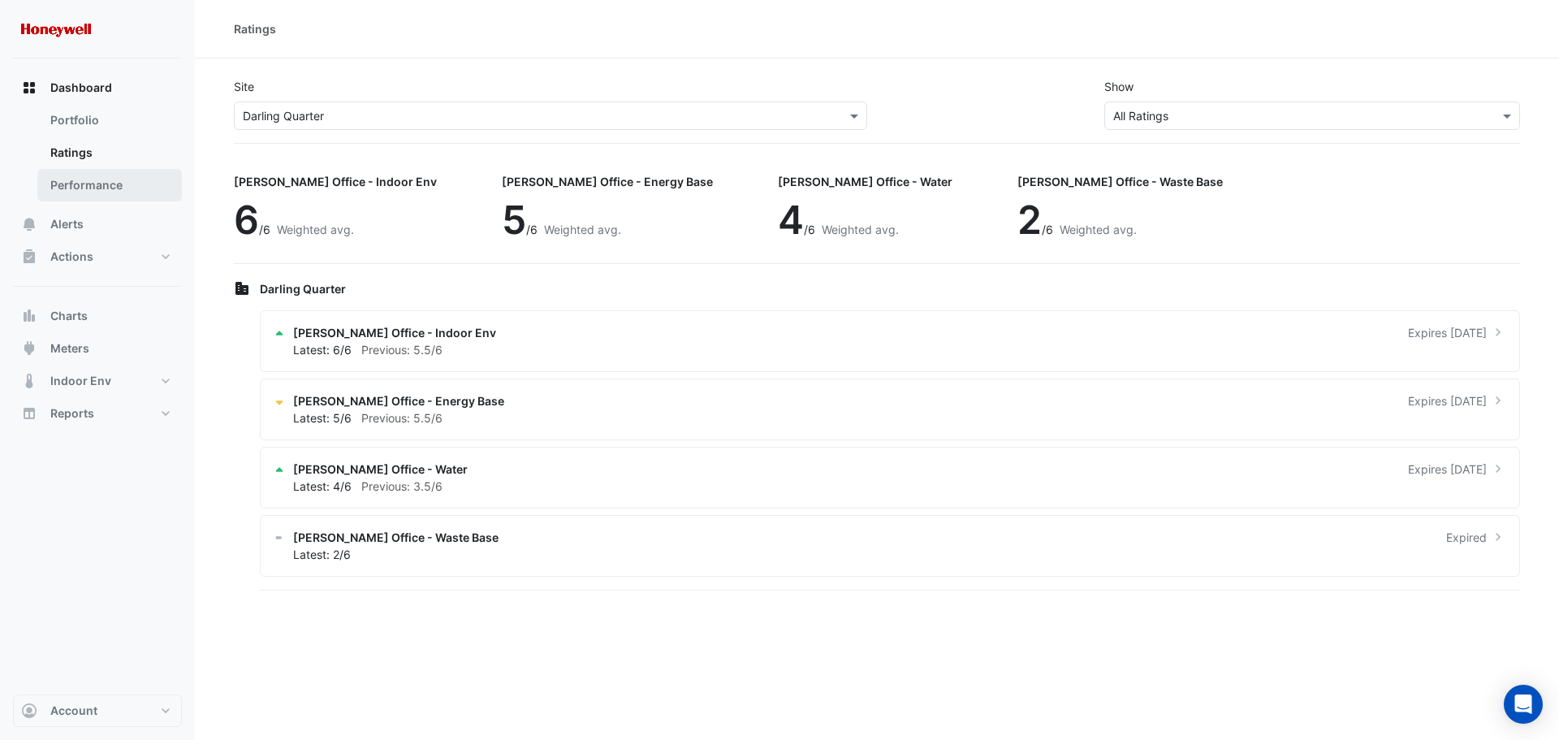
click at [82, 188] on link "Performance" at bounding box center [109, 185] width 145 height 32
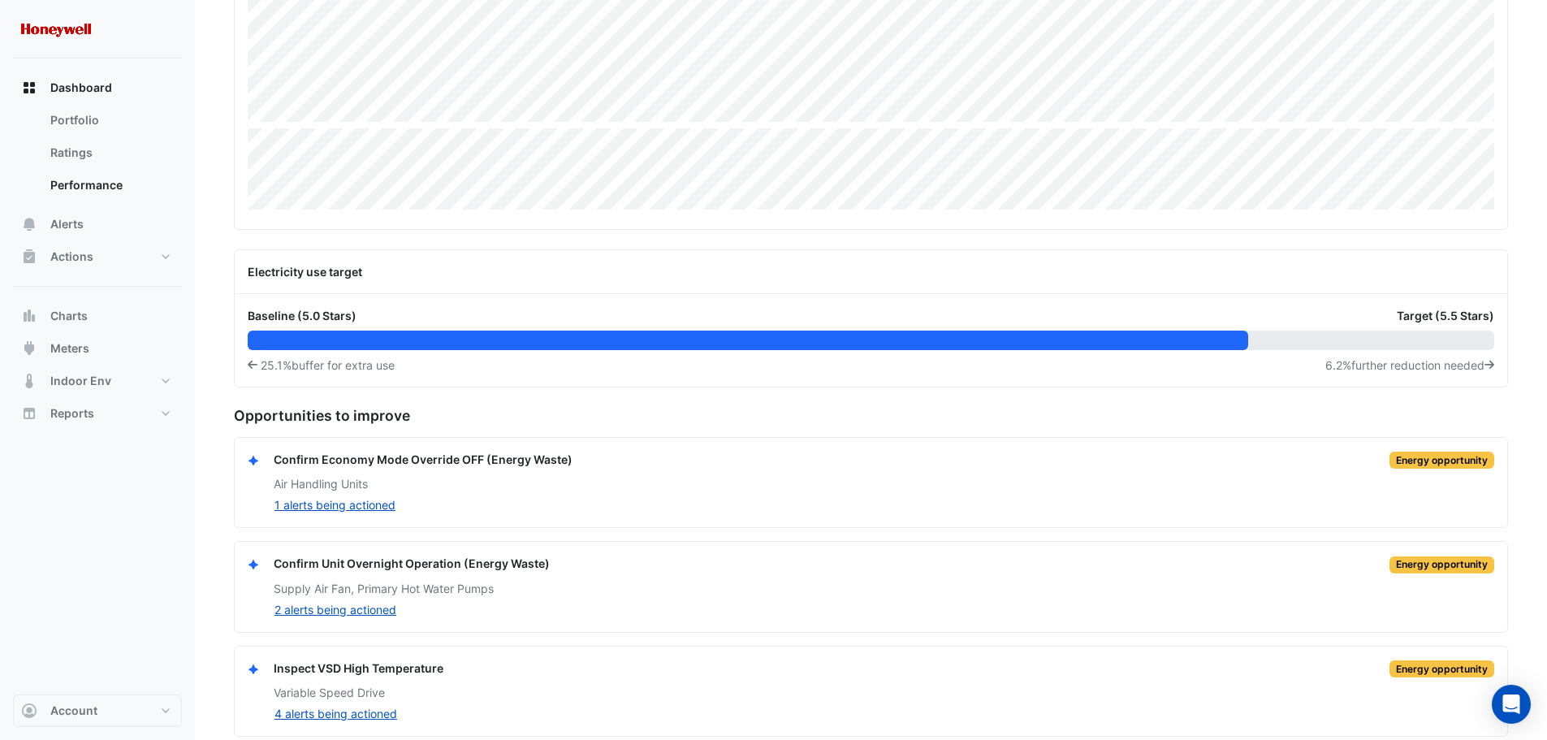
scroll to position [533, 0]
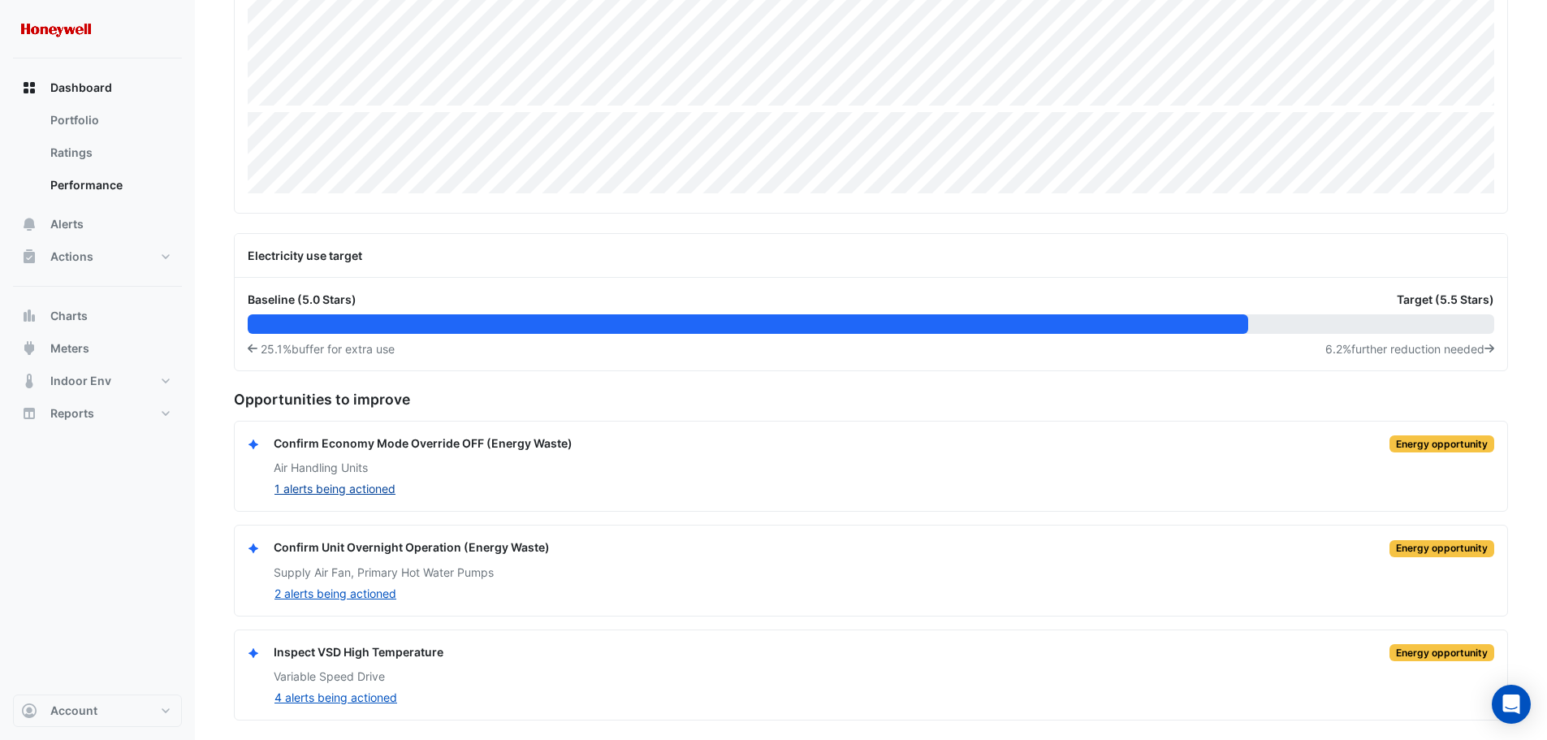
click at [292, 490] on button "1 alerts being actioned" at bounding box center [335, 488] width 123 height 19
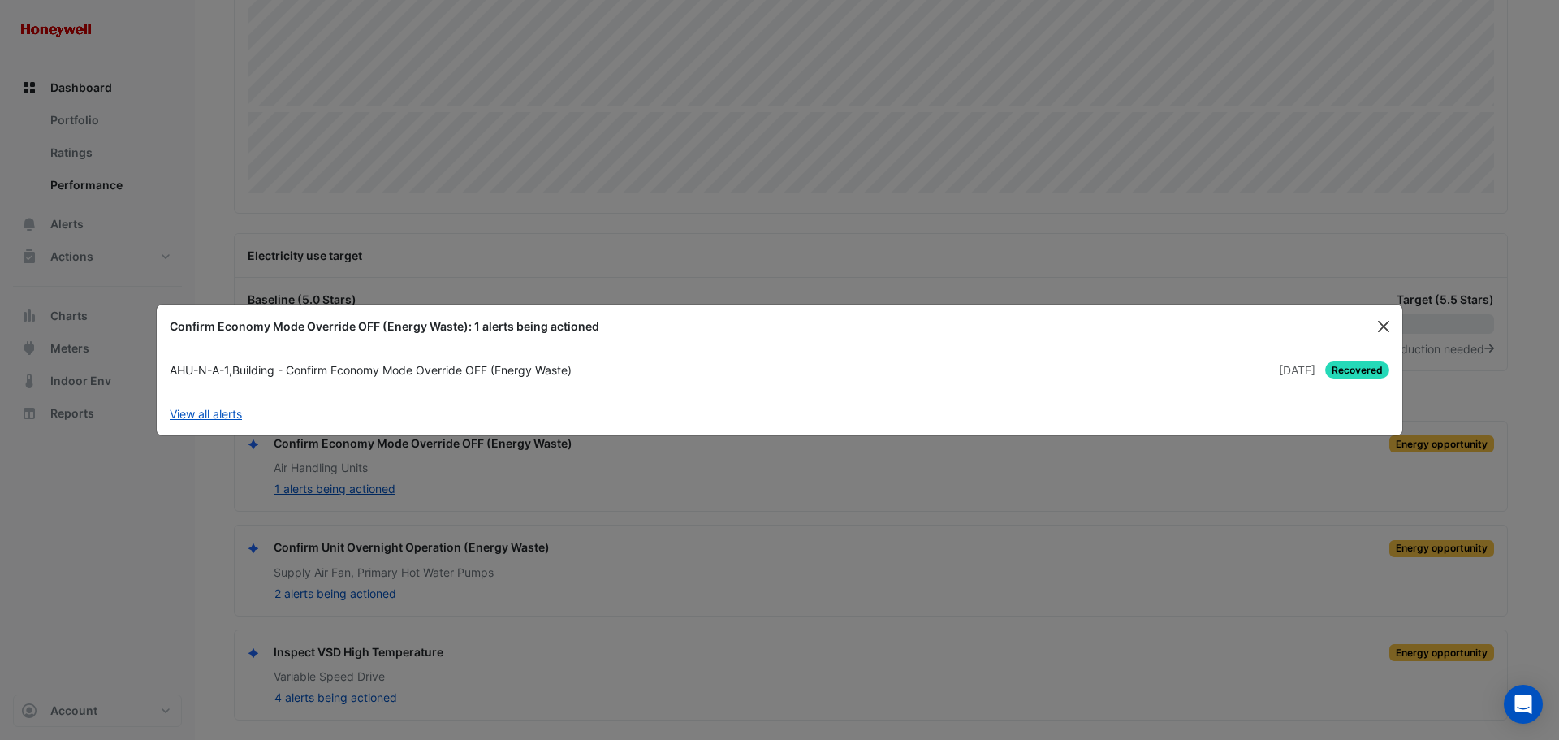
click at [1384, 326] on button "Close" at bounding box center [1383, 326] width 24 height 24
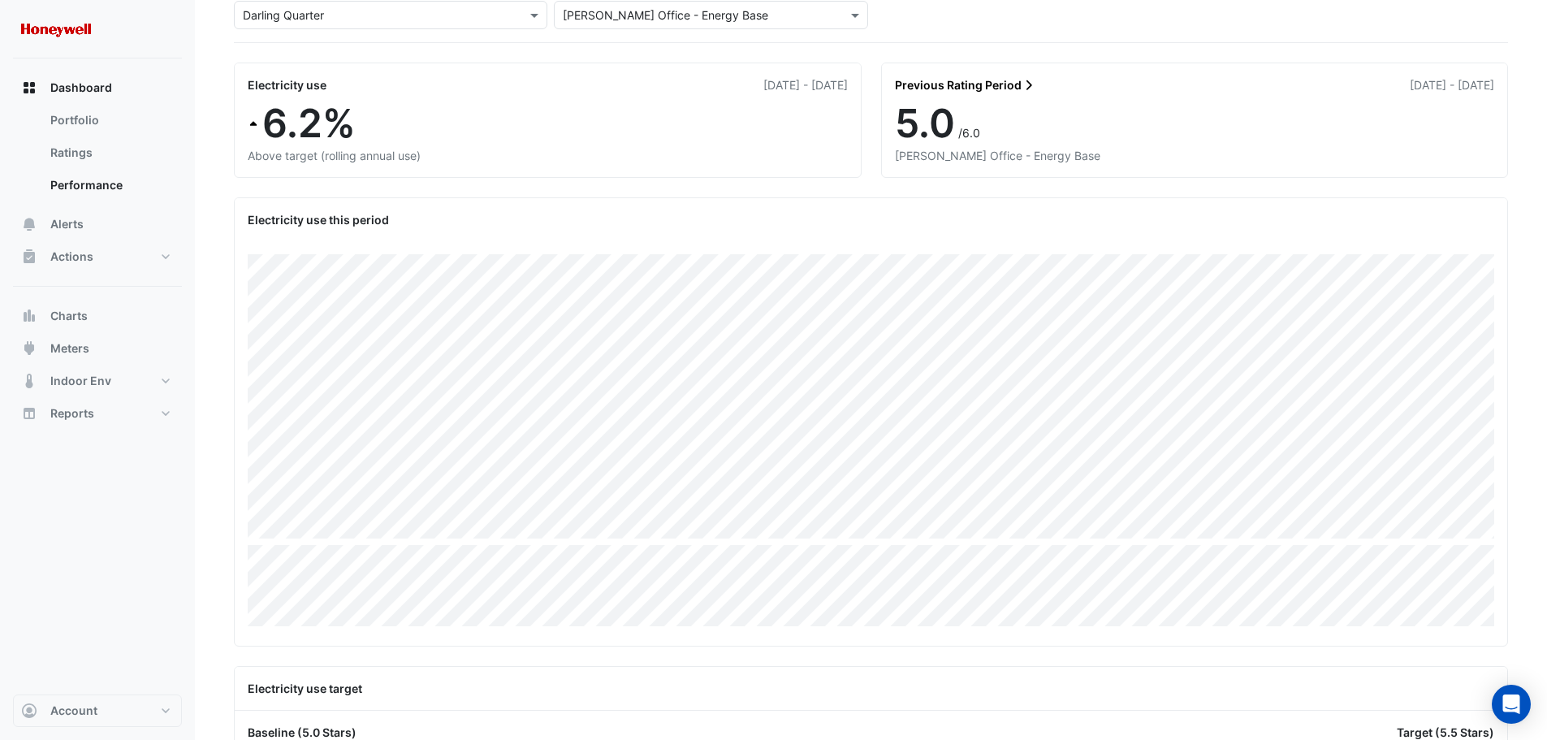
scroll to position [46, 0]
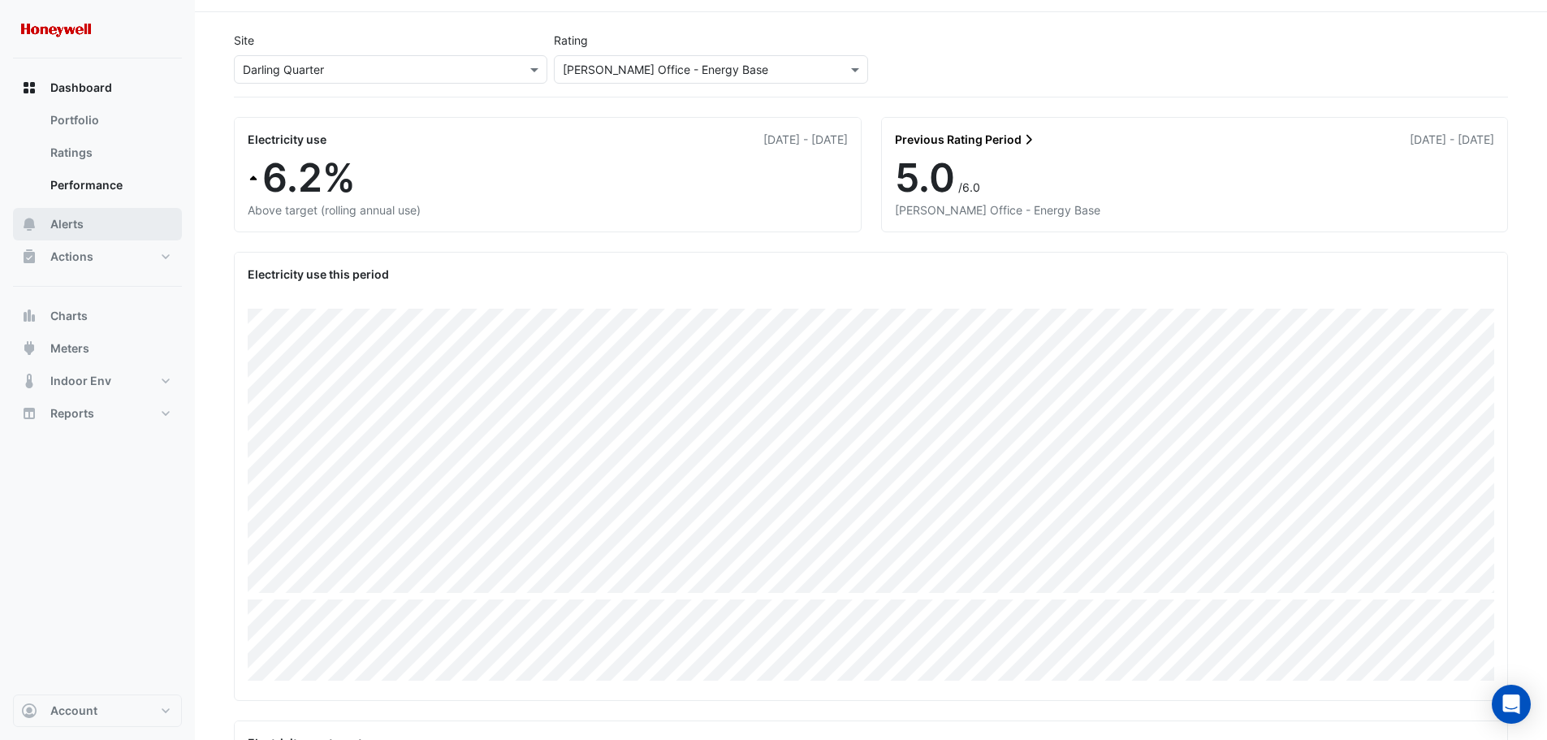
click at [64, 220] on span "Alerts" at bounding box center [66, 224] width 33 height 16
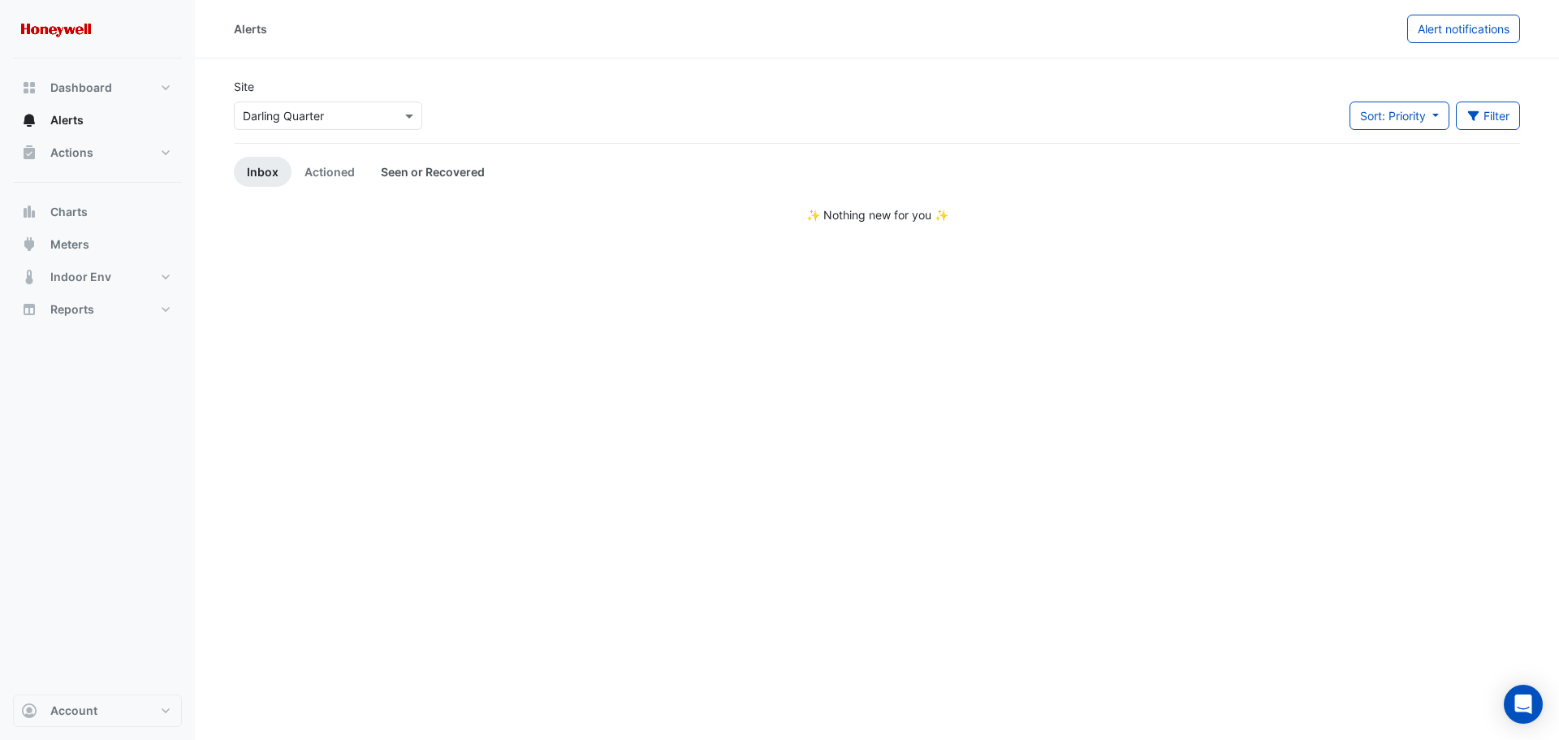
click at [452, 175] on link "Seen or Recovered" at bounding box center [433, 172] width 130 height 30
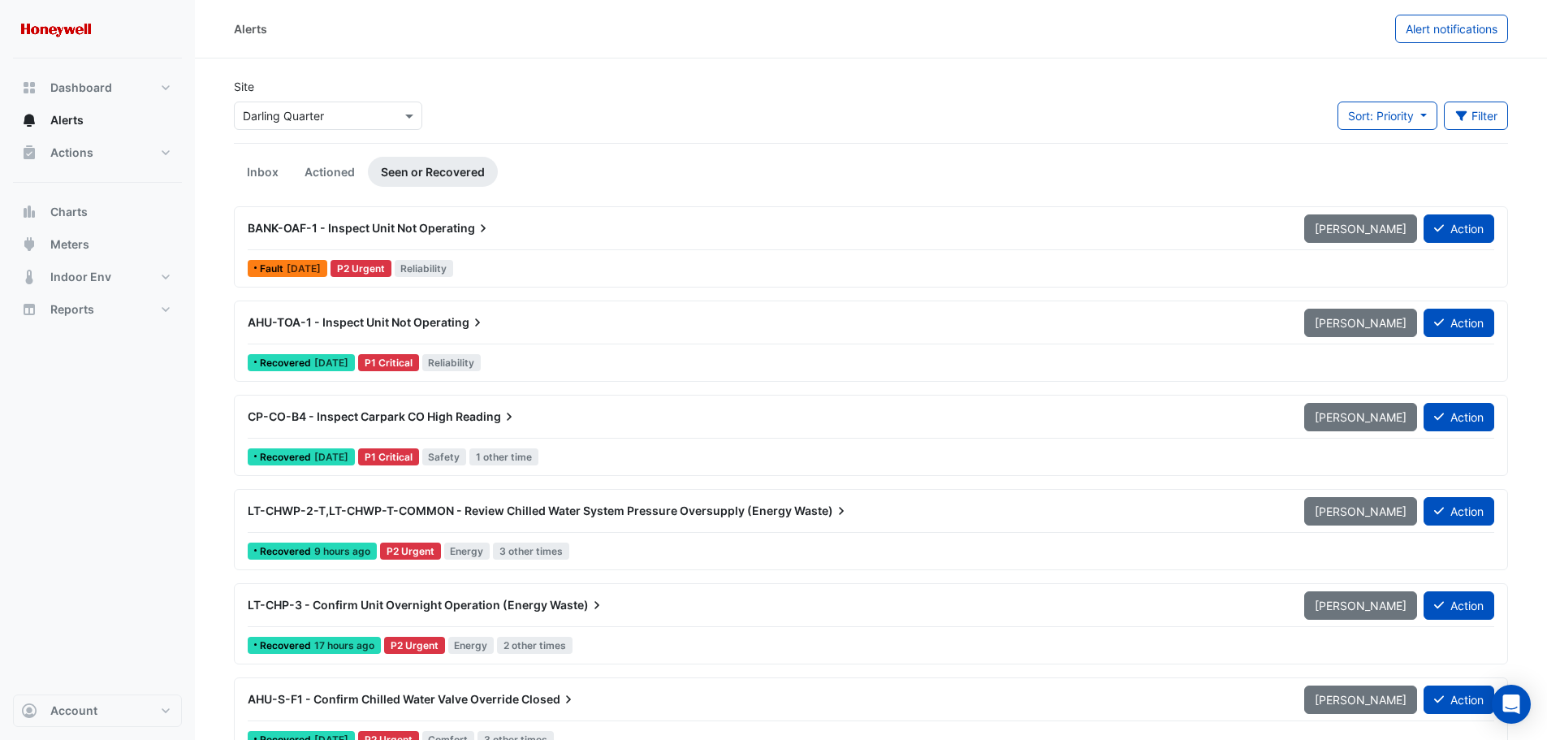
click at [340, 322] on span "AHU-TOA-1 - Inspect Unit Not" at bounding box center [329, 322] width 163 height 14
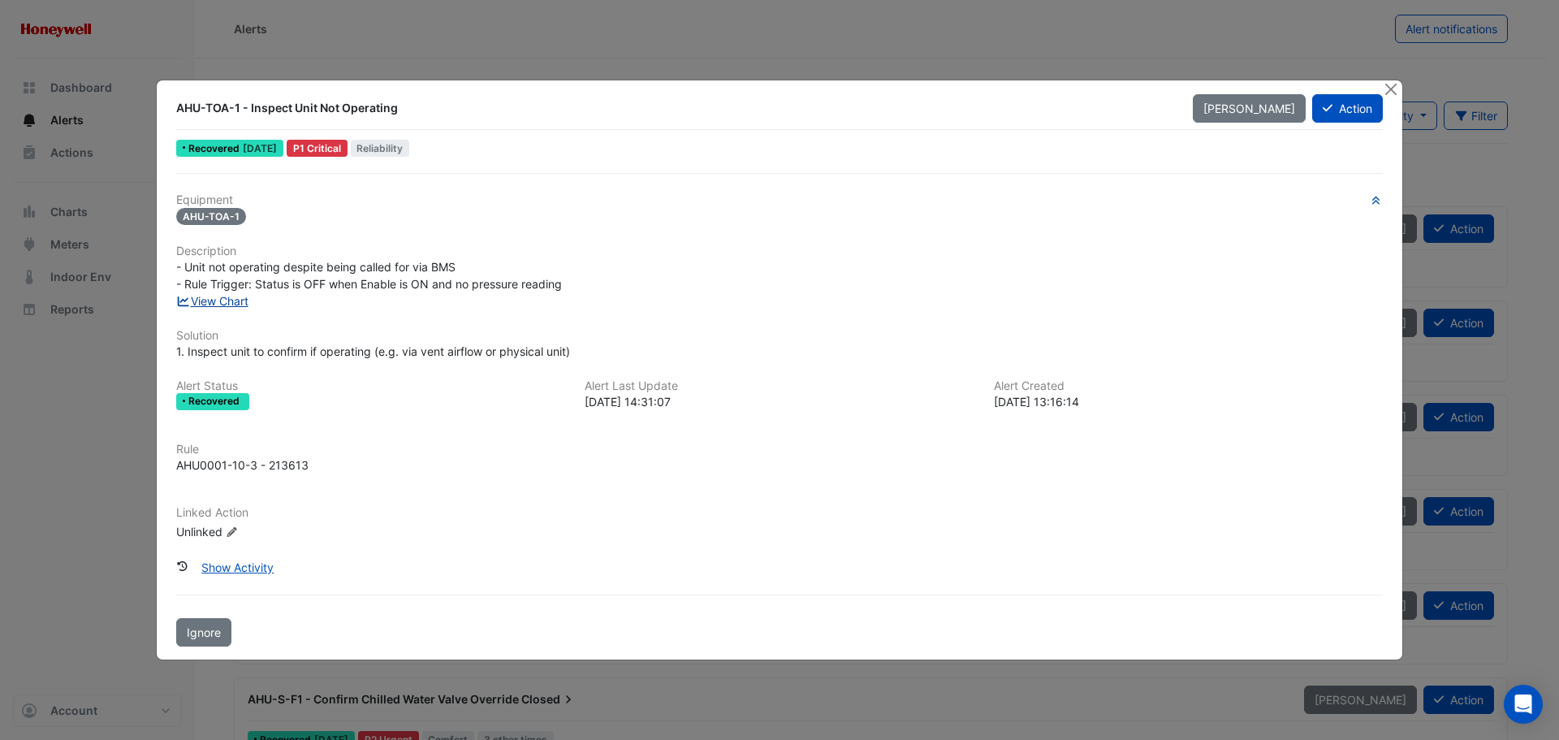
click at [224, 302] on link "View Chart" at bounding box center [212, 301] width 72 height 14
click at [1362, 114] on button "Action" at bounding box center [1347, 108] width 71 height 28
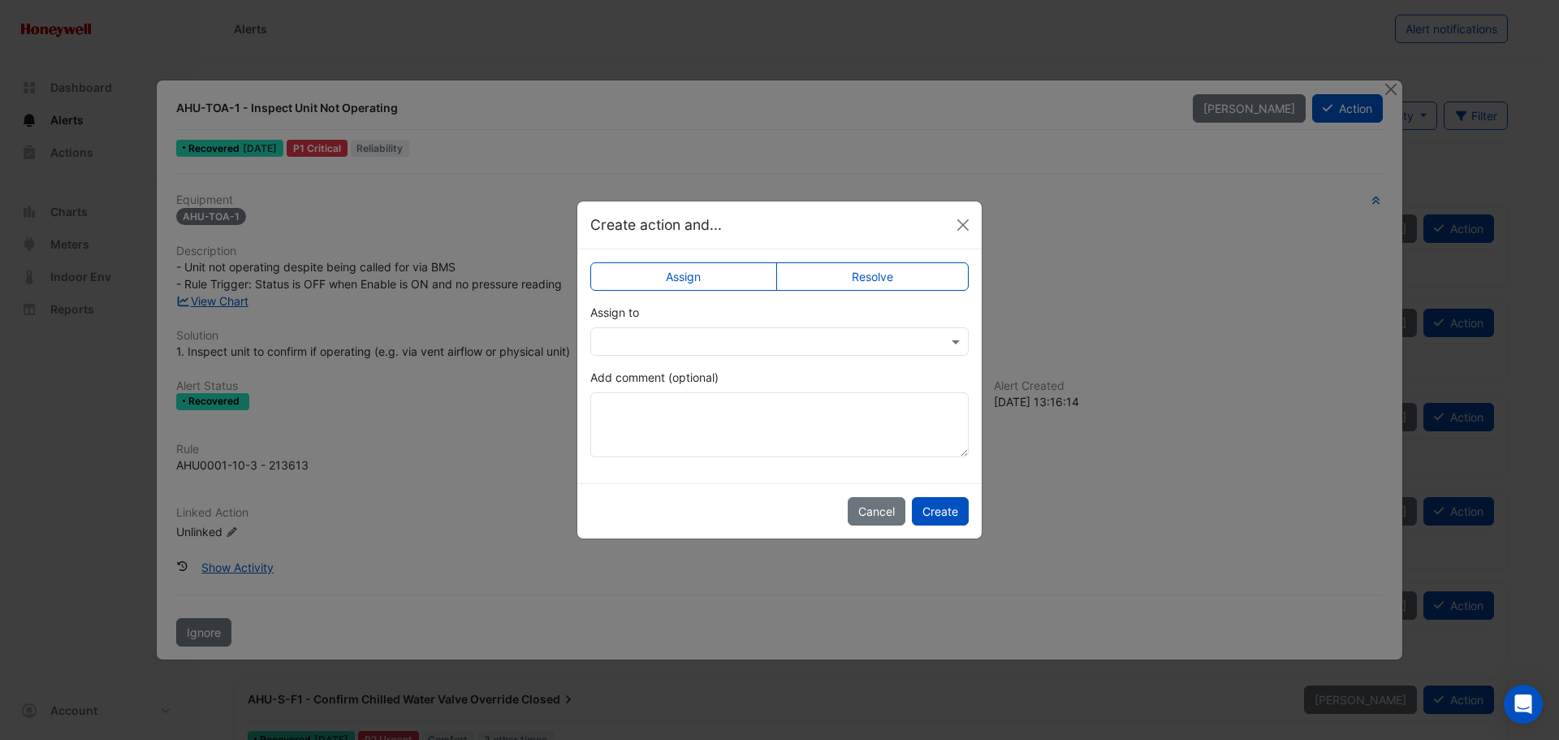
click at [870, 277] on label "Resolve" at bounding box center [872, 276] width 193 height 28
click at [667, 413] on textarea "Add comment (optional)" at bounding box center [779, 424] width 378 height 65
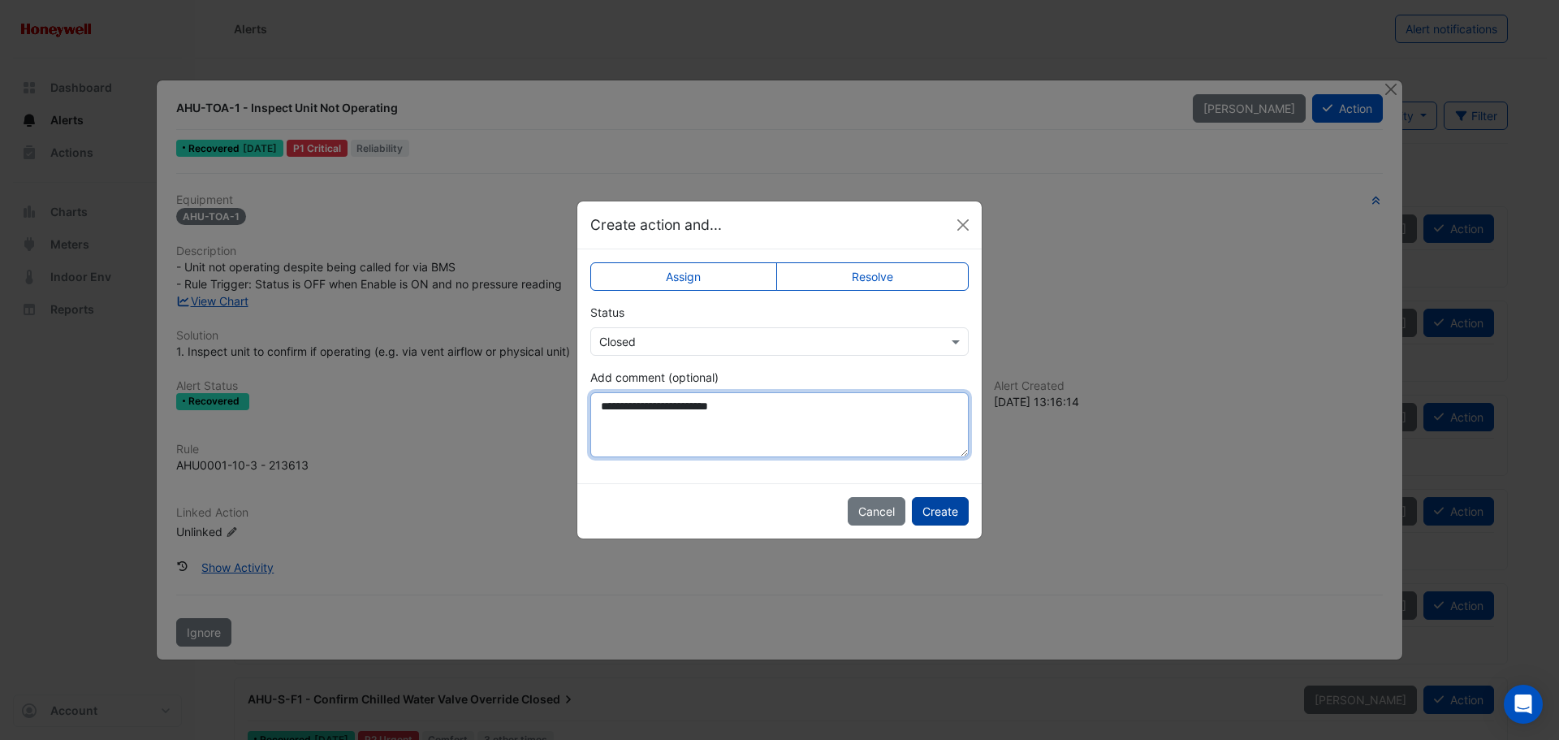
type textarea "**********"
drag, startPoint x: 946, startPoint y: 512, endPoint x: 739, endPoint y: 508, distance: 207.1
click at [945, 512] on button "Create" at bounding box center [940, 511] width 57 height 28
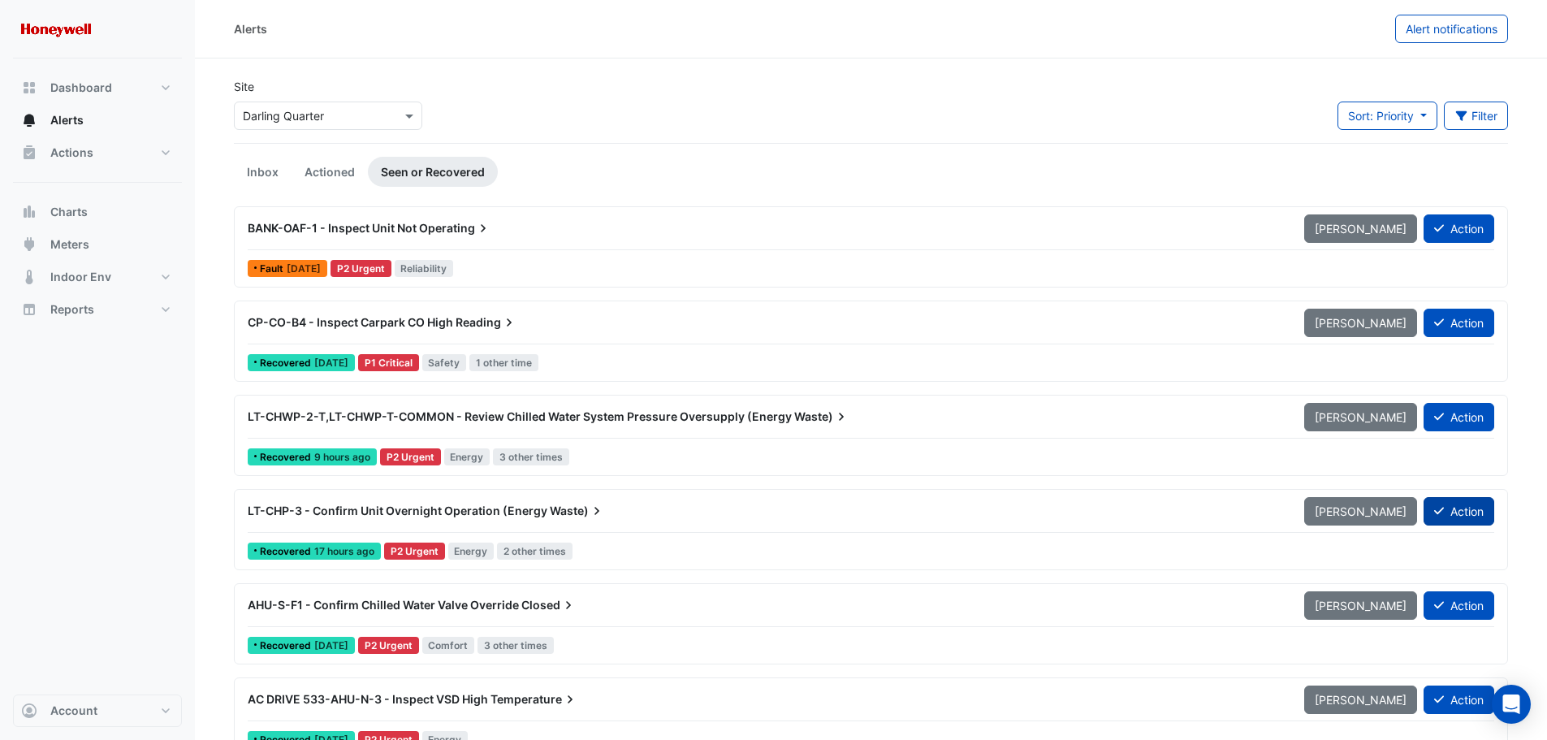
click at [1446, 512] on button "Action" at bounding box center [1458, 511] width 71 height 28
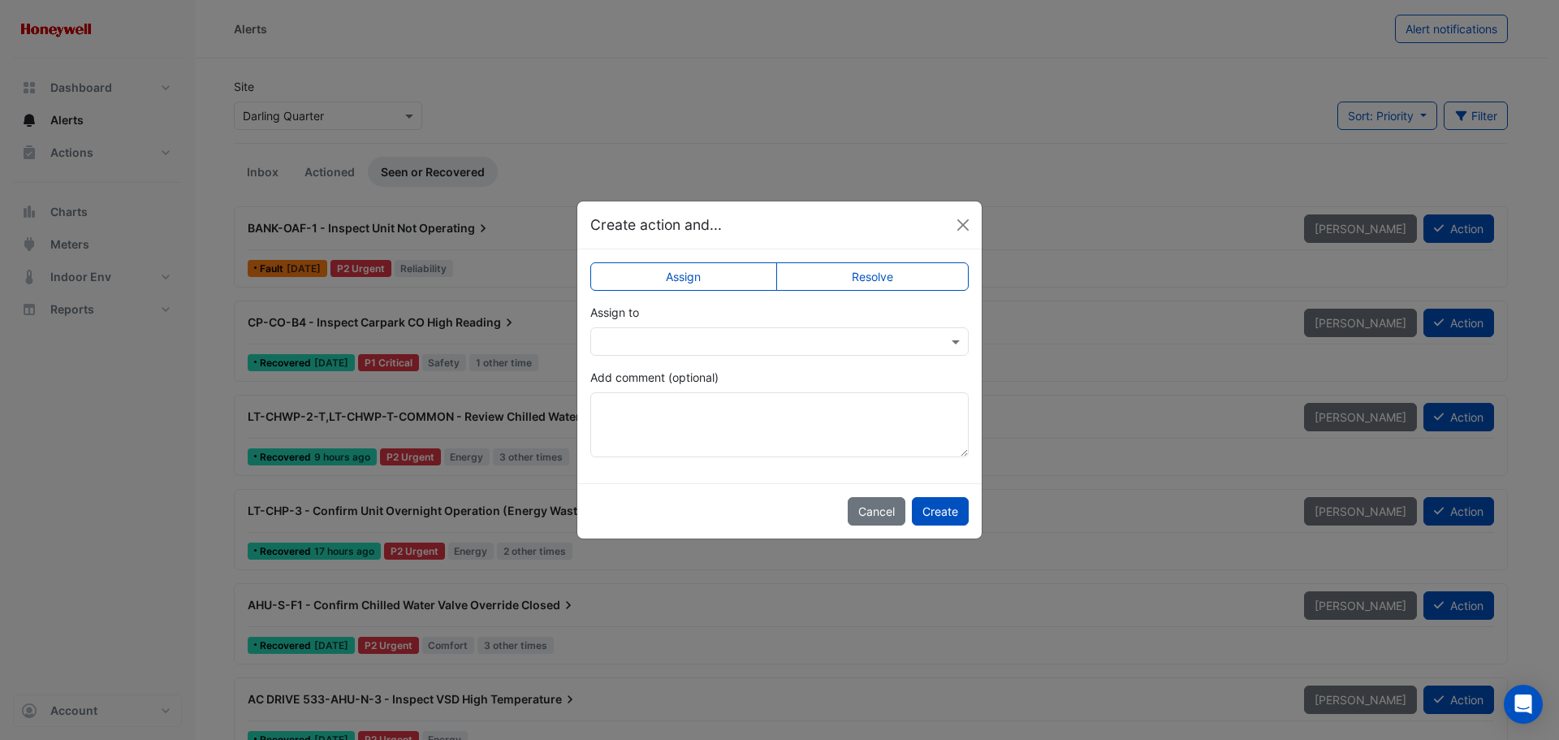
click at [863, 281] on label "Resolve" at bounding box center [872, 276] width 193 height 28
click at [693, 427] on textarea "Add comment (optional)" at bounding box center [779, 424] width 378 height 65
paste textarea "**********"
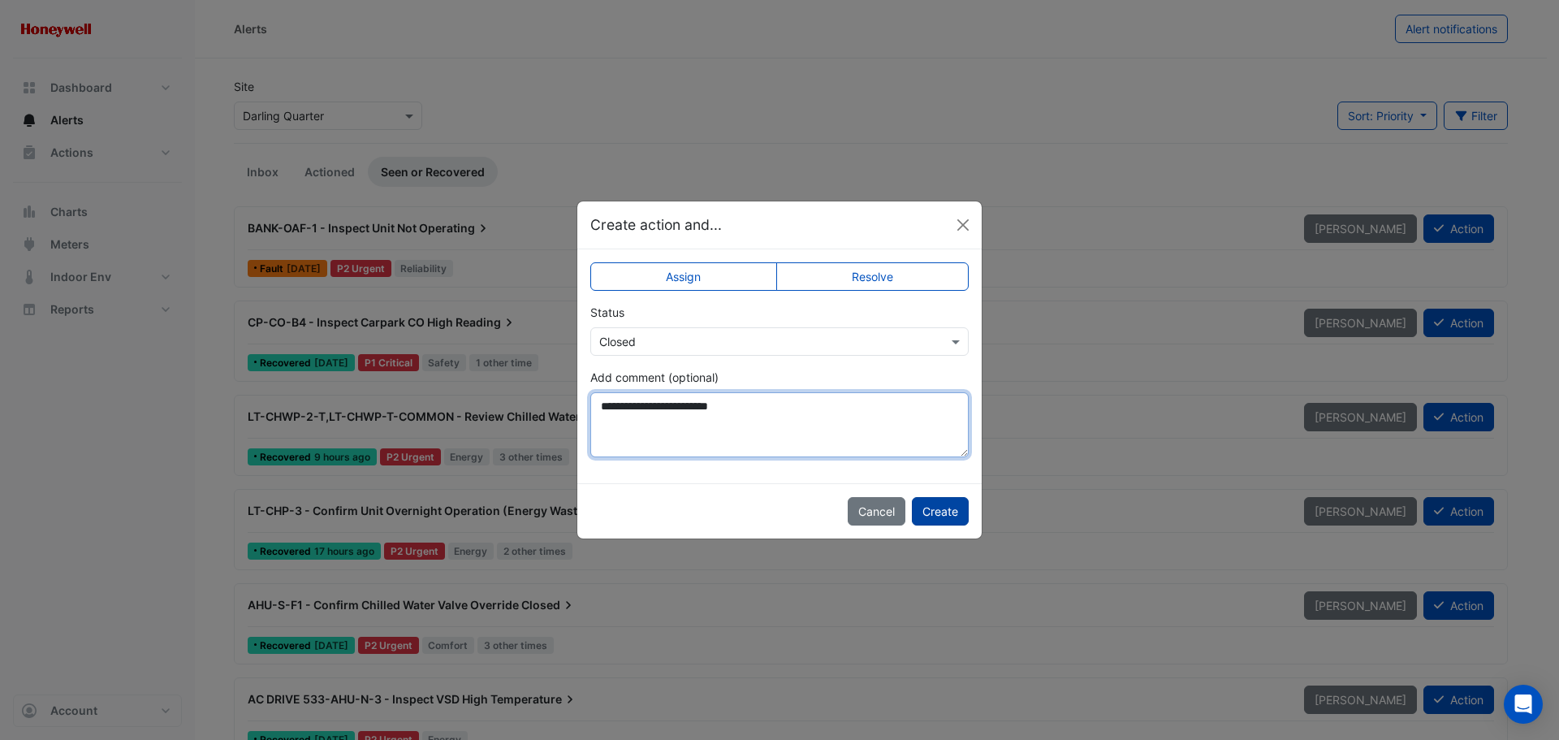
type textarea "**********"
click at [950, 513] on button "Create" at bounding box center [940, 511] width 57 height 28
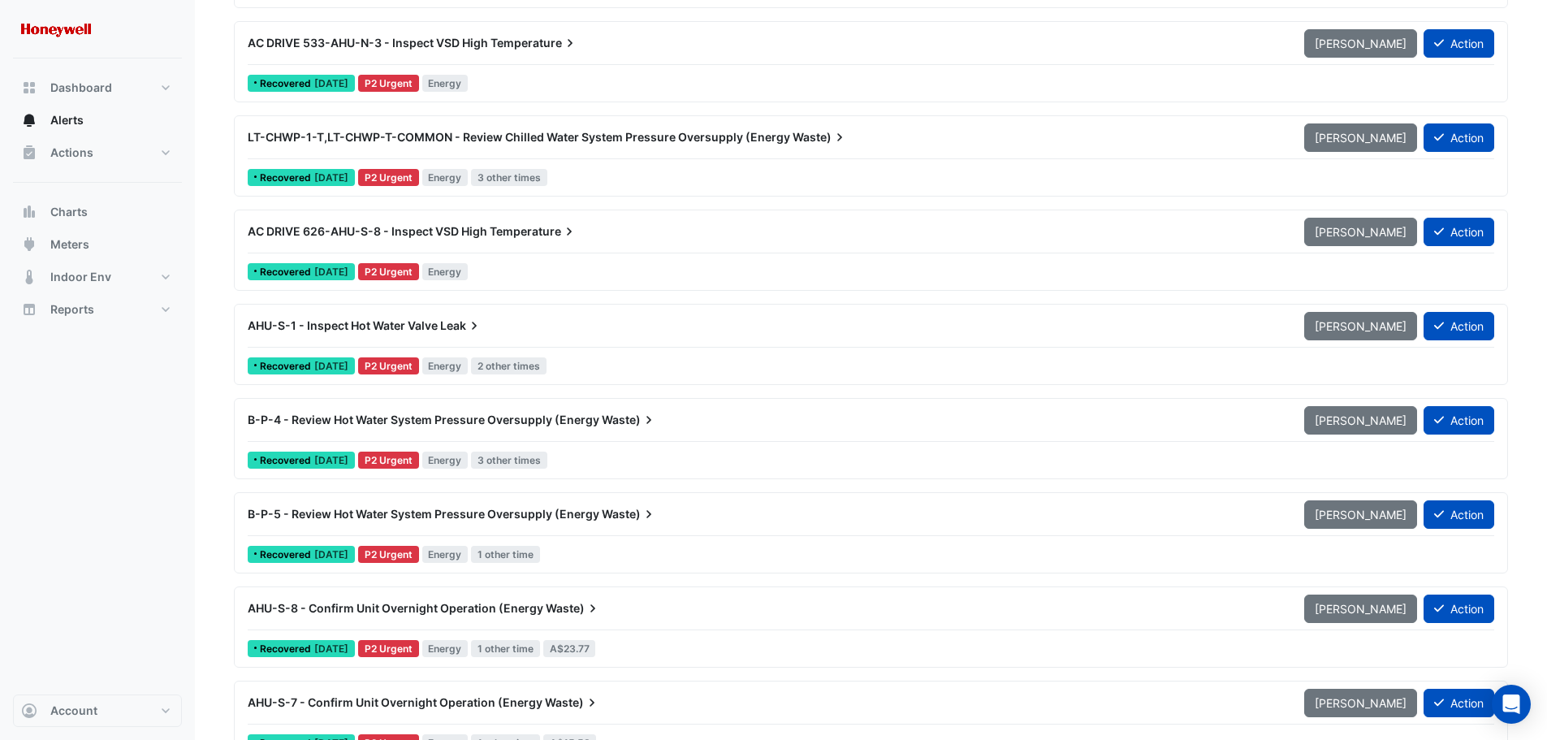
scroll to position [568, 0]
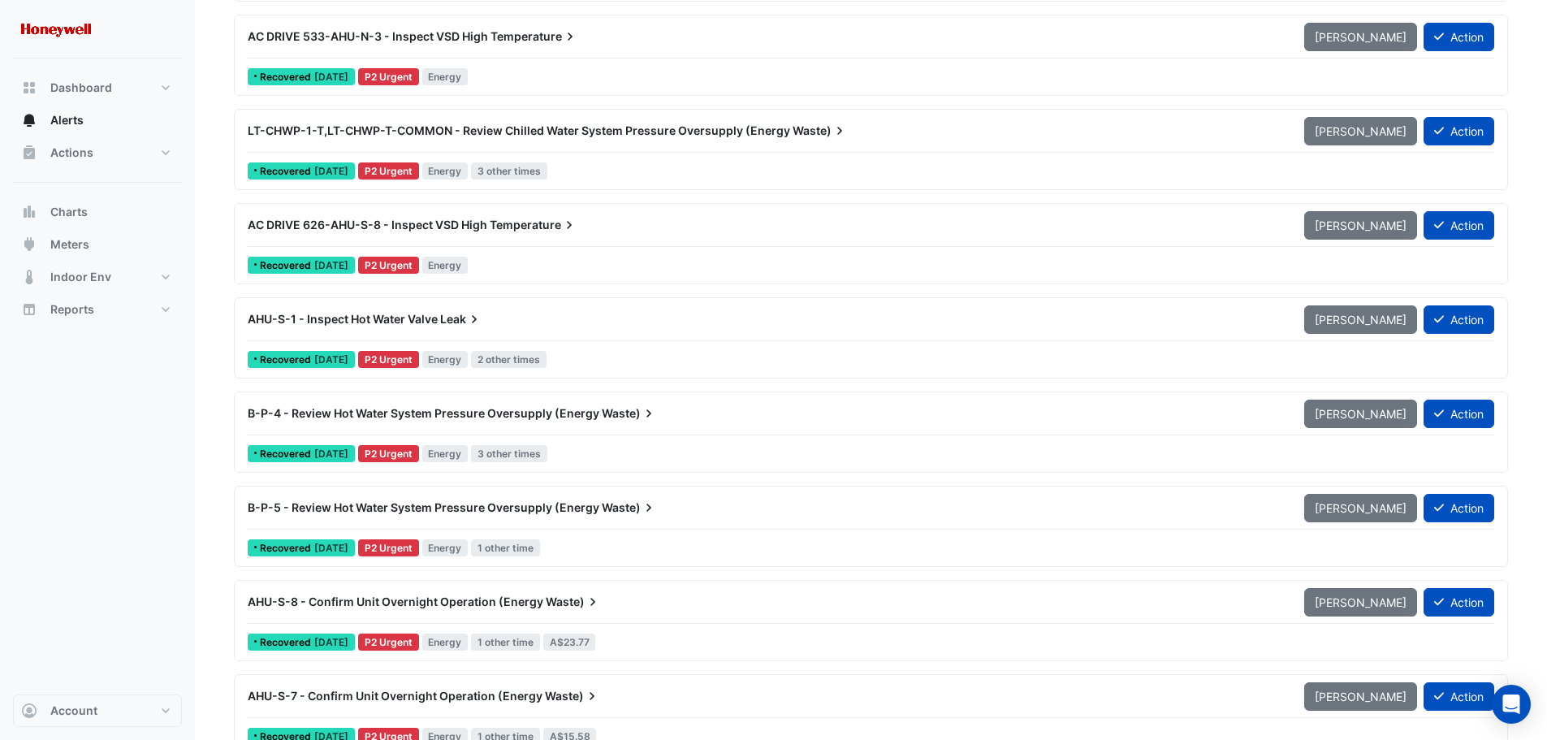
click at [353, 413] on span "B-P-4 - Review Hot Water System Pressure Oversupply (Energy" at bounding box center [424, 413] width 352 height 14
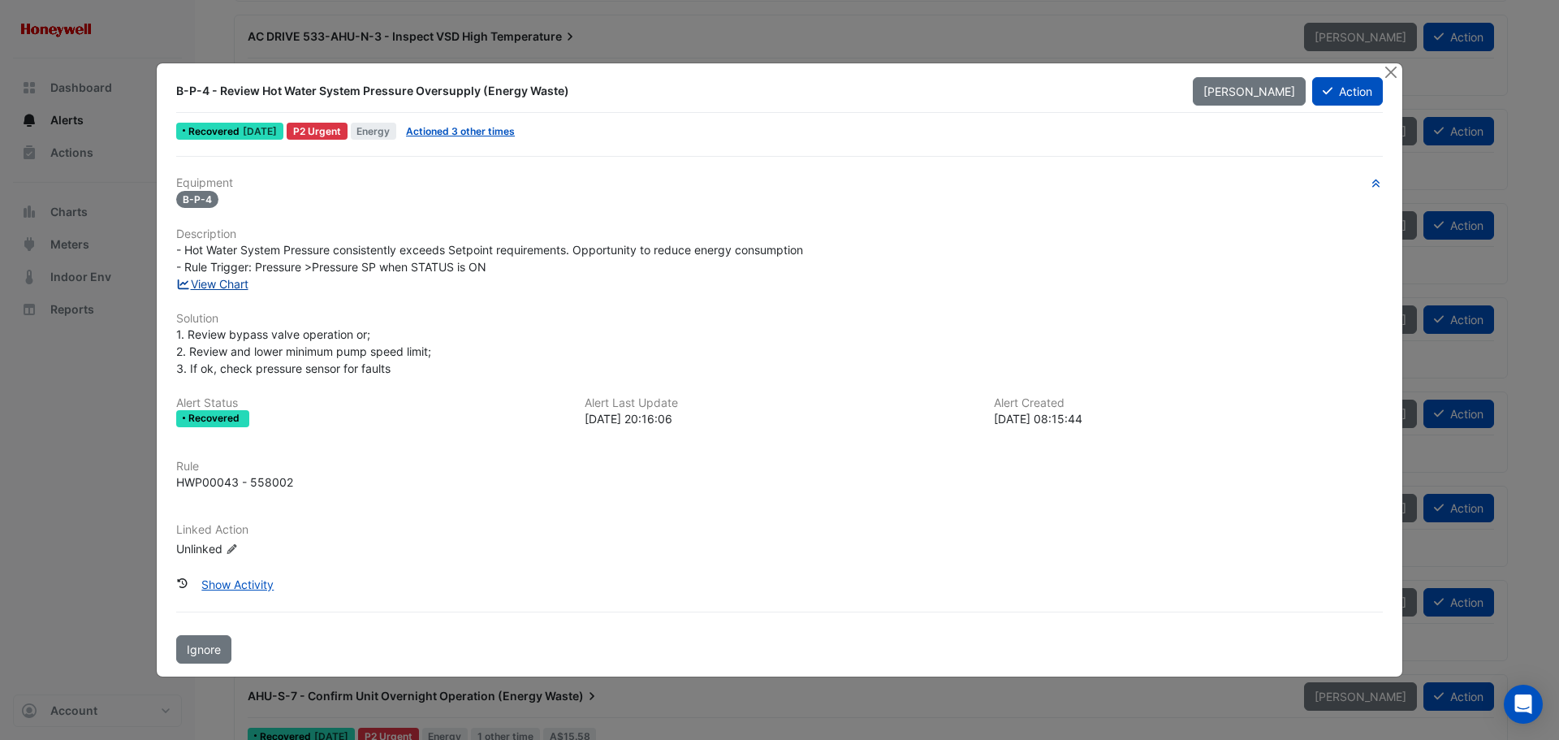
click at [219, 284] on link "View Chart" at bounding box center [212, 284] width 72 height 14
click at [1485, 364] on ngb-modal-window "B-P-4 - Review Hot Water System Pressure Oversupply (Energy Waste) [PERSON_NAME…" at bounding box center [779, 370] width 1559 height 740
click at [1391, 71] on button "Close" at bounding box center [1390, 71] width 17 height 17
